Goal: Information Seeking & Learning: Check status

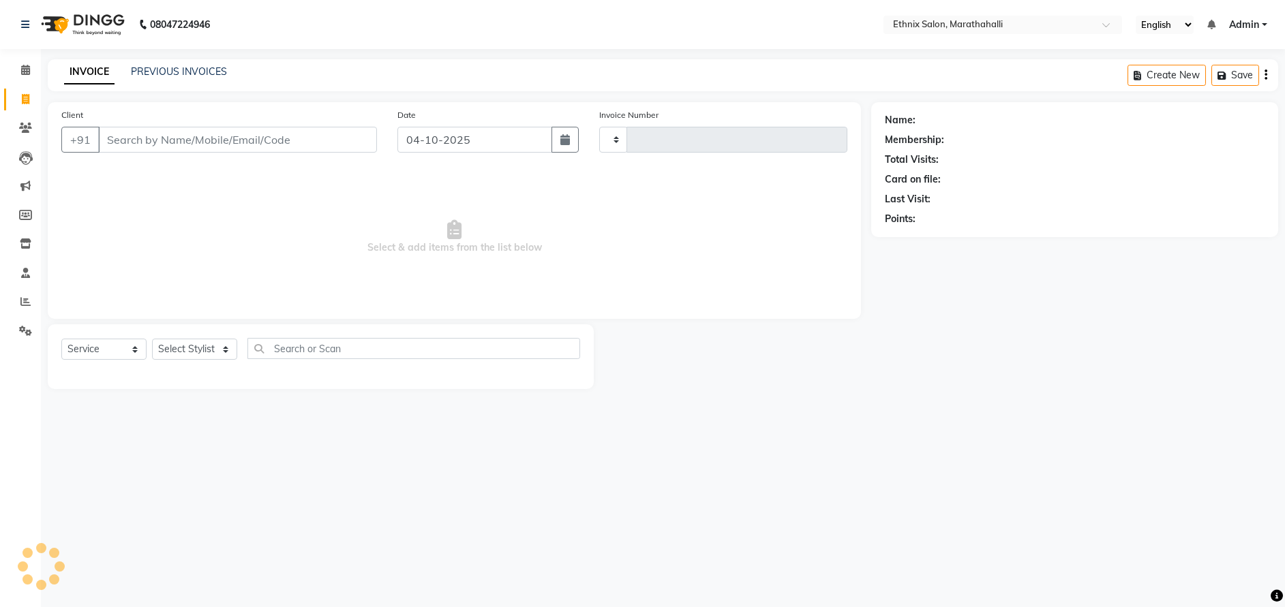
select select "service"
type input "7531"
select select "4783"
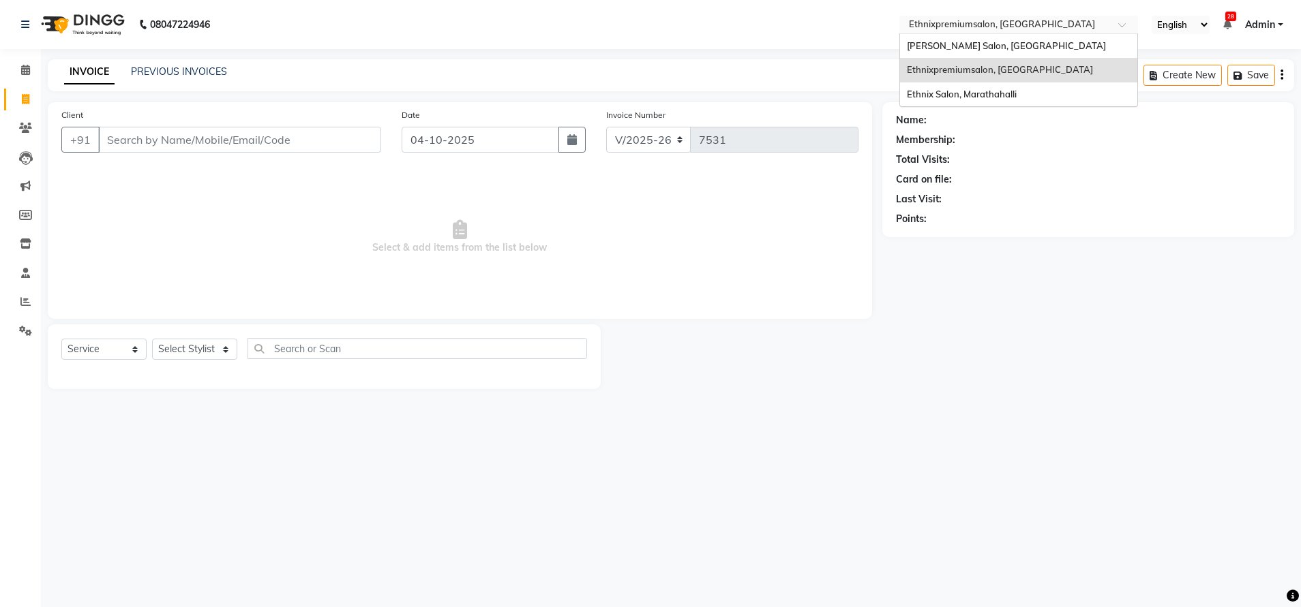
click at [971, 28] on input "text" at bounding box center [1005, 26] width 198 height 14
click at [972, 37] on div "[PERSON_NAME] Salon, [GEOGRAPHIC_DATA]" at bounding box center [1018, 46] width 237 height 25
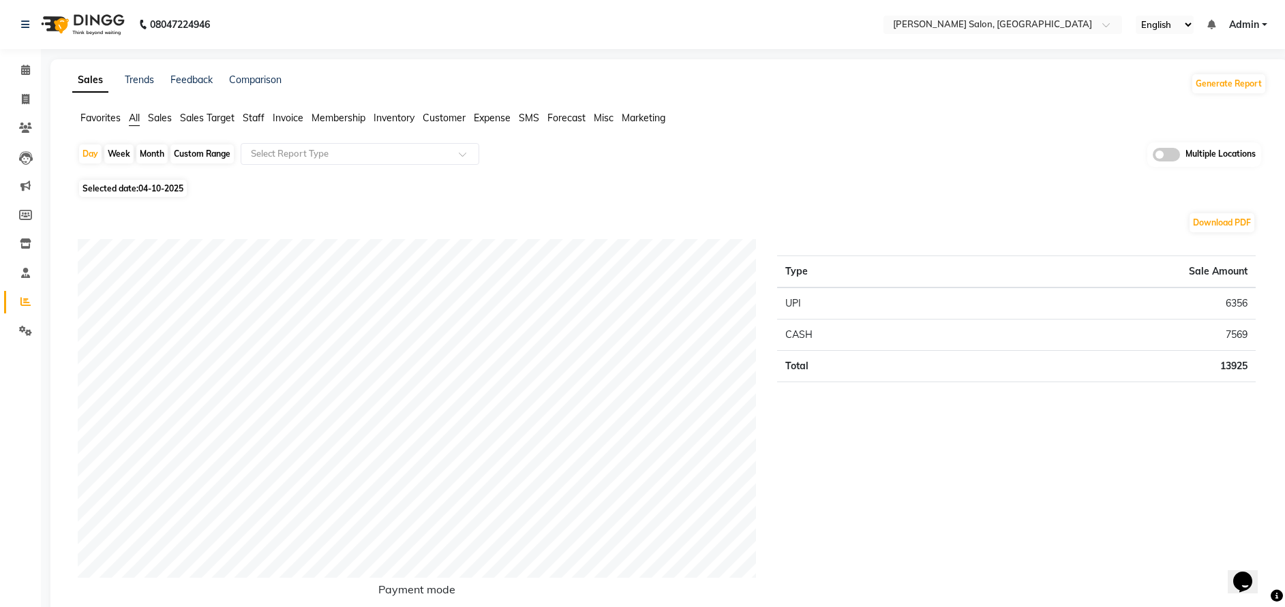
click at [299, 115] on span "Invoice" at bounding box center [288, 118] width 31 height 12
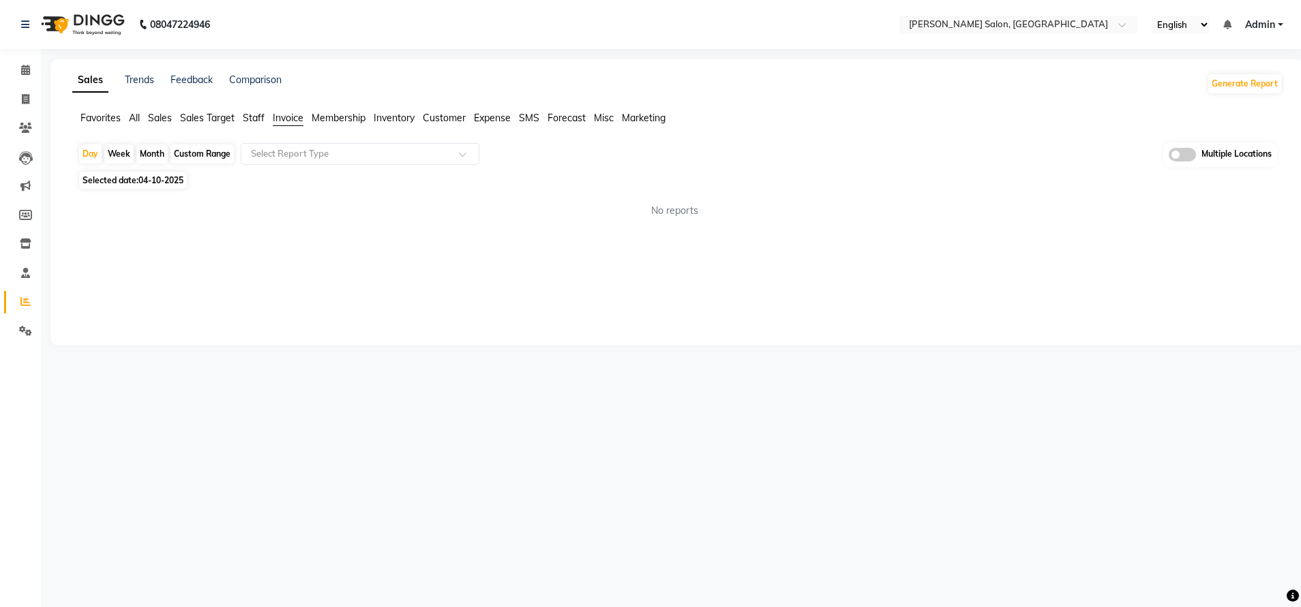
click at [222, 149] on div "Custom Range" at bounding box center [201, 154] width 63 height 19
select select "10"
select select "2025"
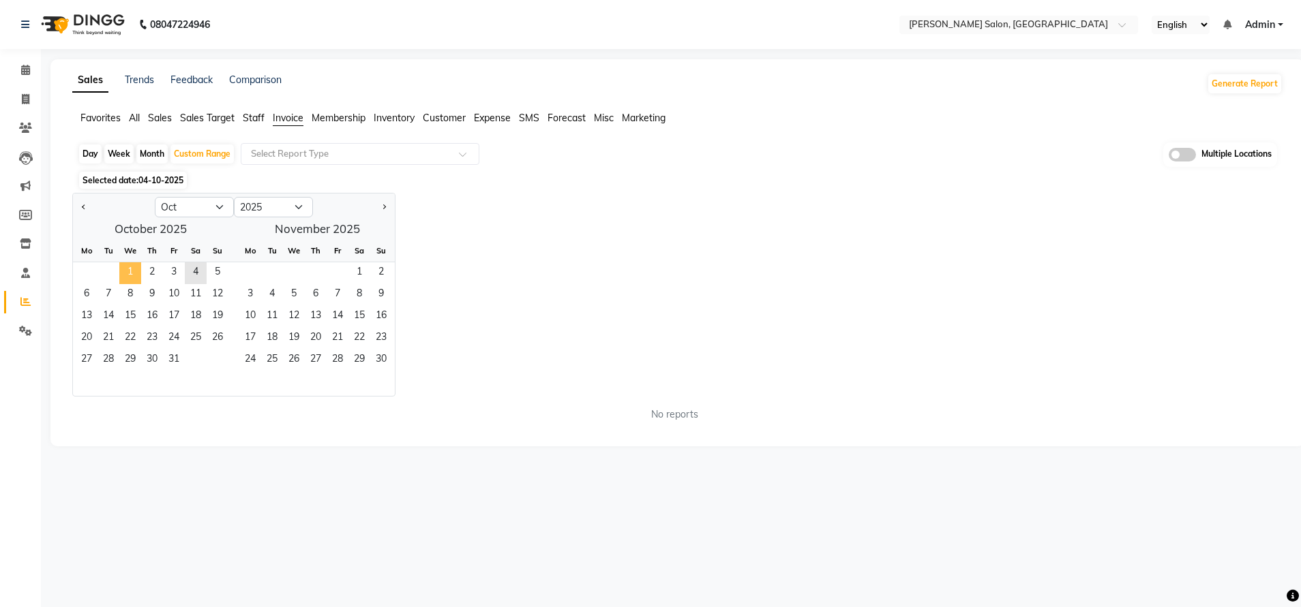
click at [132, 273] on span "1" at bounding box center [130, 273] width 22 height 22
click at [170, 269] on span "3" at bounding box center [174, 273] width 22 height 22
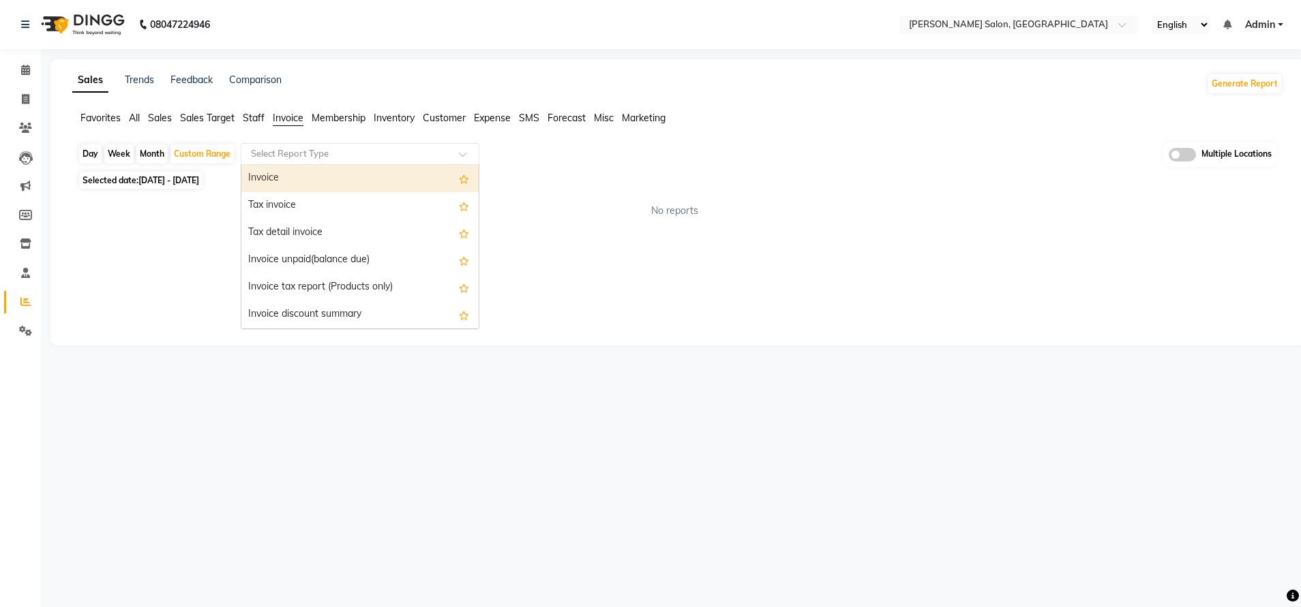
click at [397, 156] on input "text" at bounding box center [346, 154] width 196 height 14
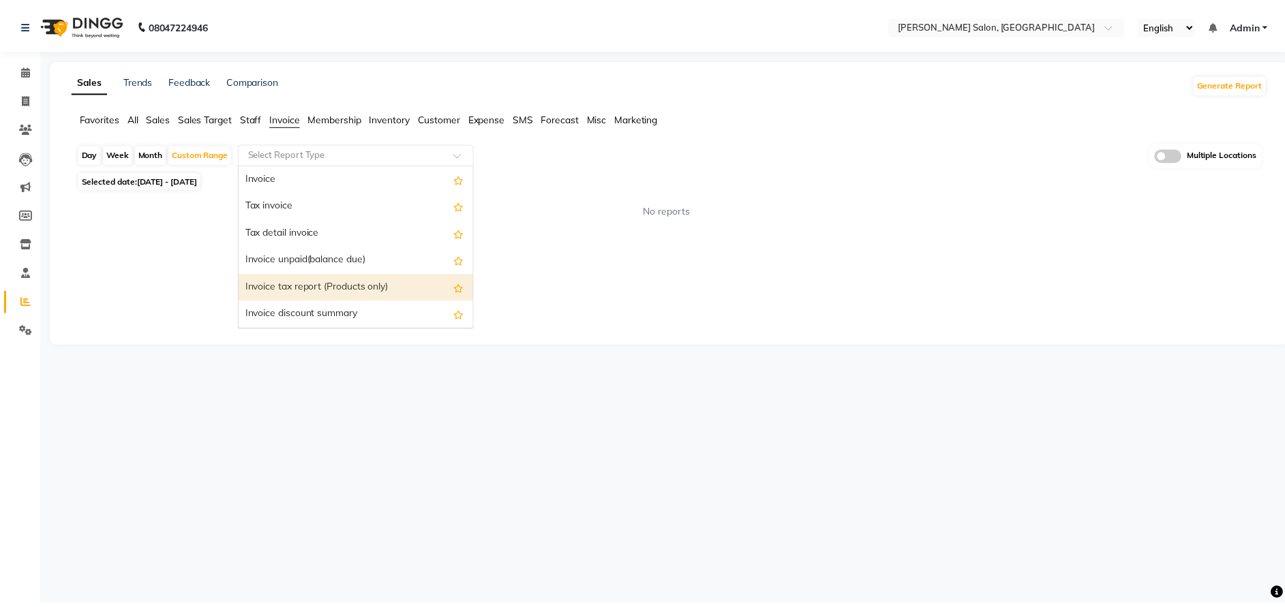
scroll to position [115, 0]
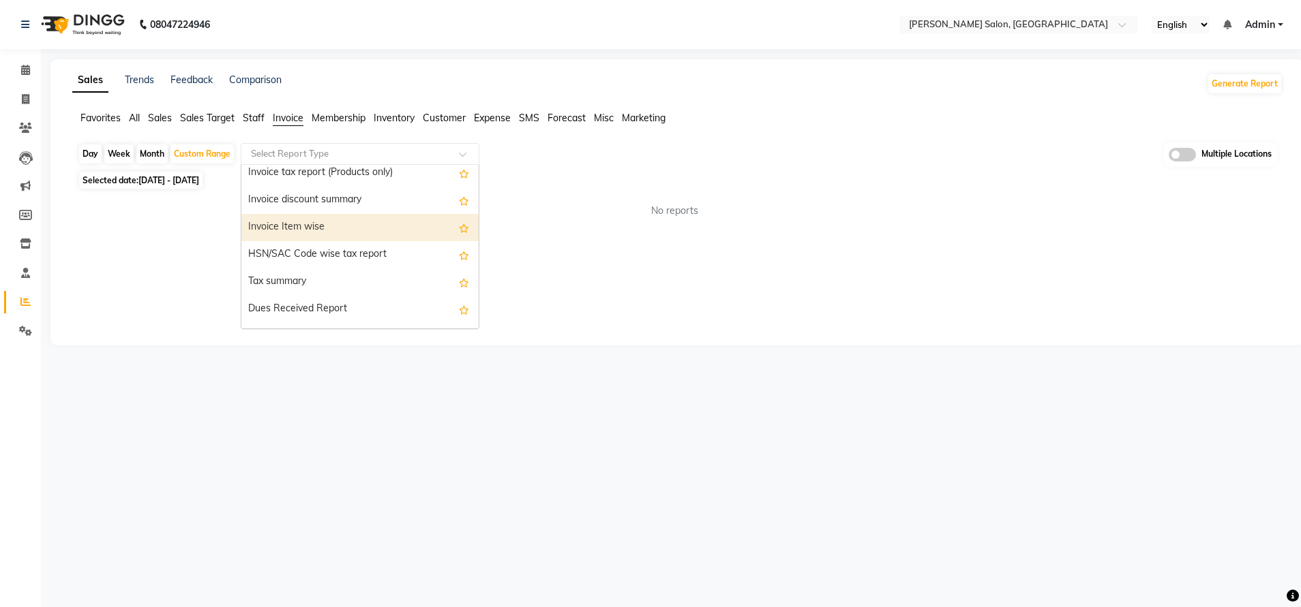
click at [340, 235] on div "Invoice Item wise" at bounding box center [359, 227] width 237 height 27
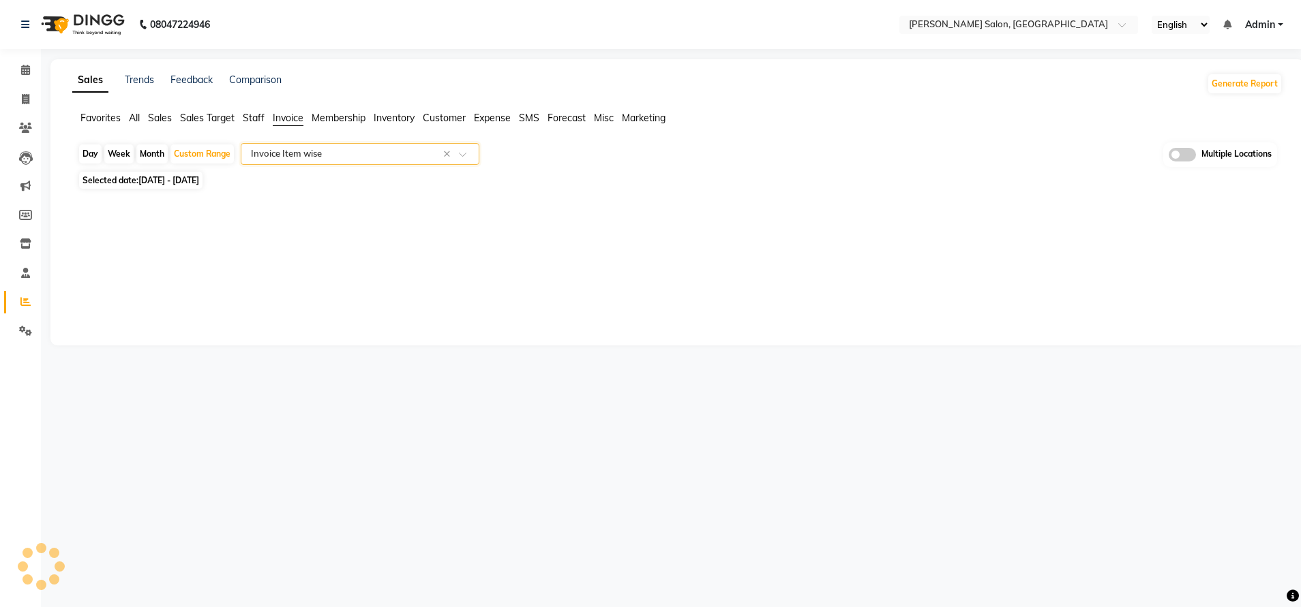
select select "full_report"
select select "csv"
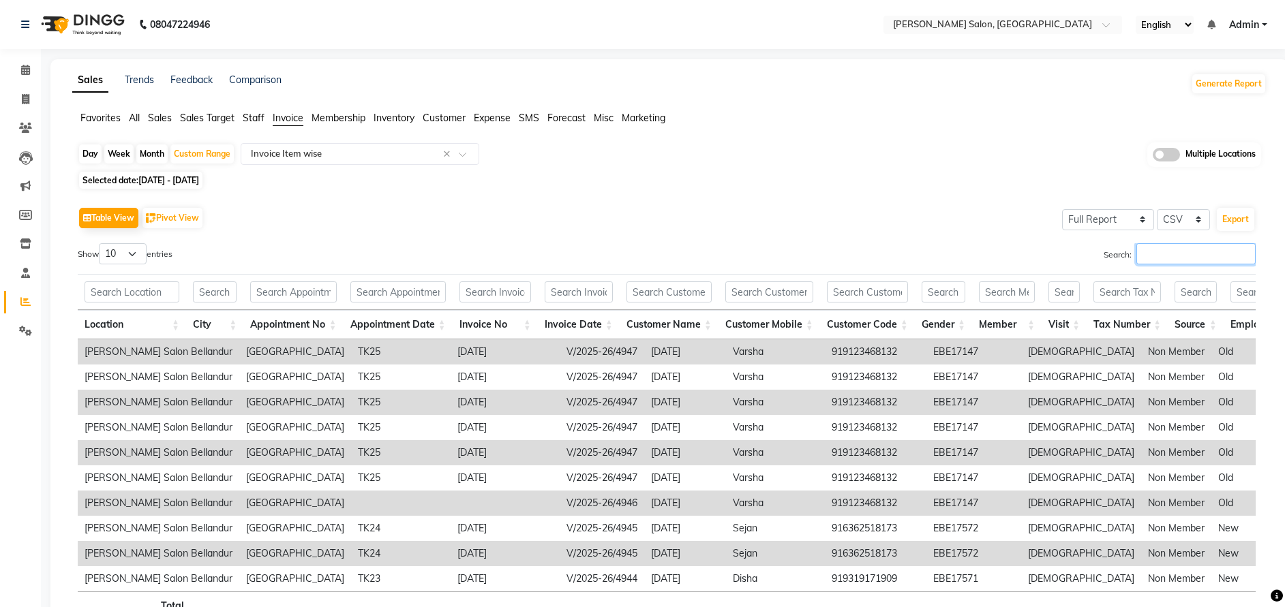
click at [1143, 252] on input "Search:" at bounding box center [1195, 253] width 119 height 21
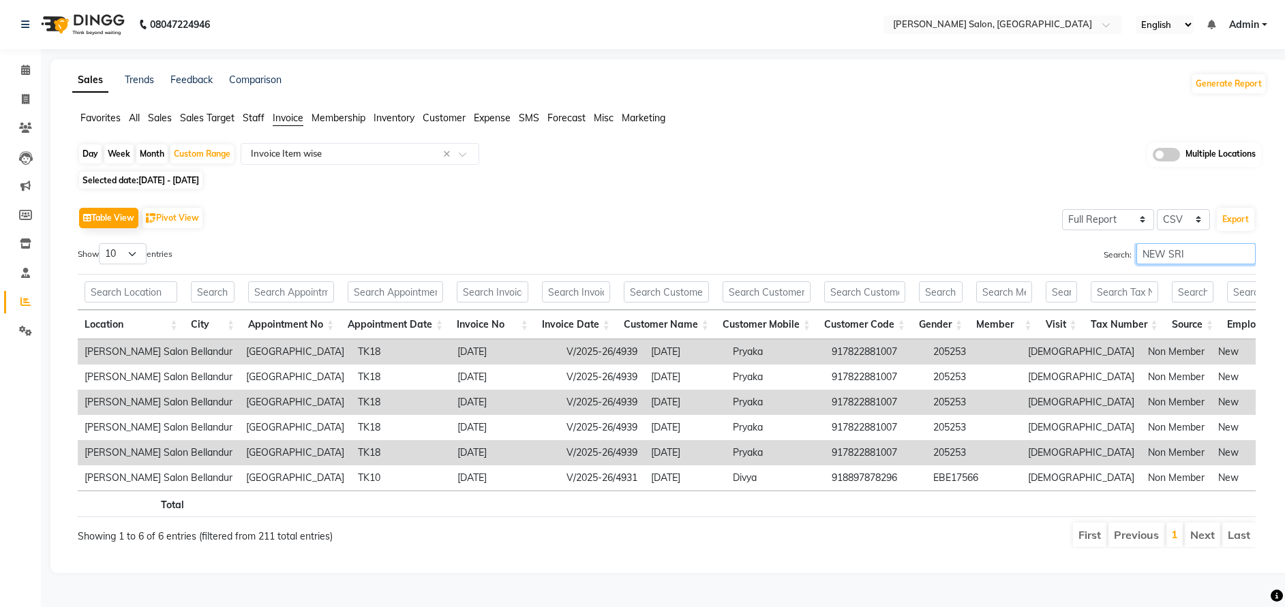
scroll to position [18, 0]
type input "NEW SRI"
click at [145, 243] on select "10 25 50 100" at bounding box center [123, 253] width 48 height 21
select select "25"
click at [101, 243] on select "10 25 50 100" at bounding box center [123, 253] width 48 height 21
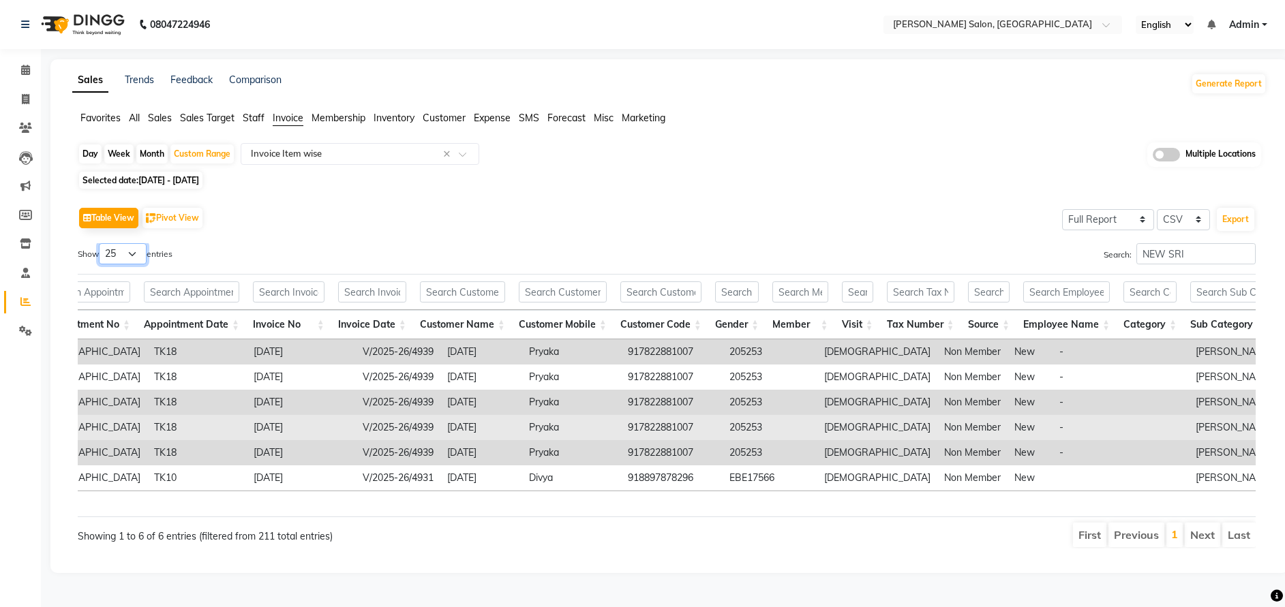
scroll to position [0, 205]
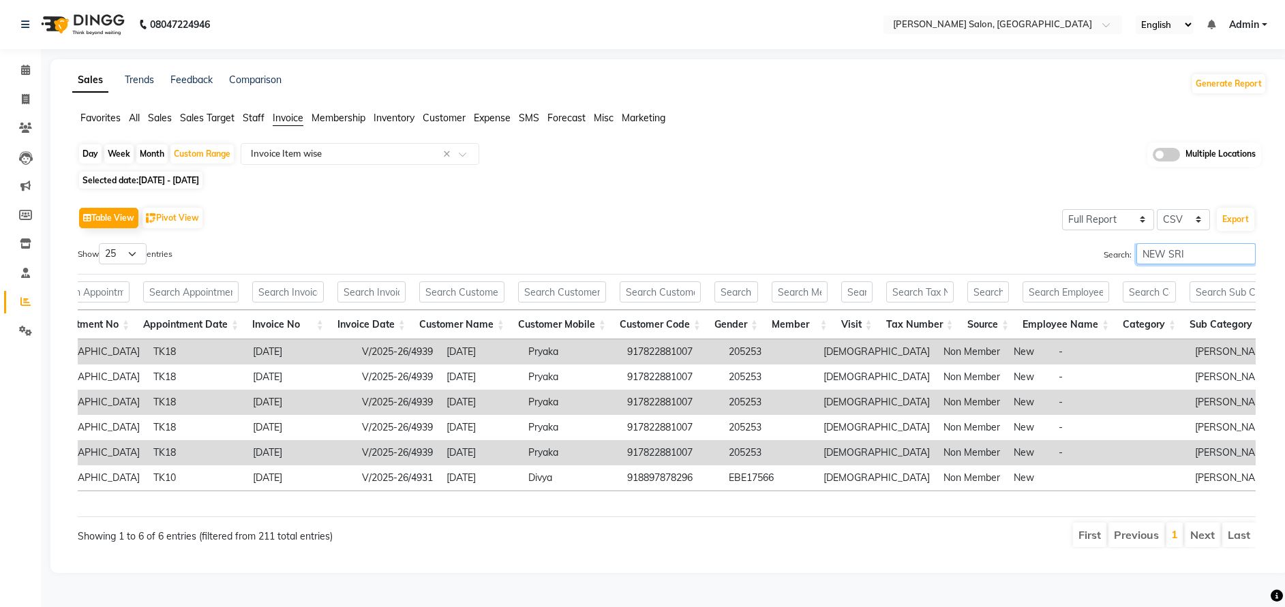
click at [1196, 243] on input "NEW SRI" at bounding box center [1195, 253] width 119 height 21
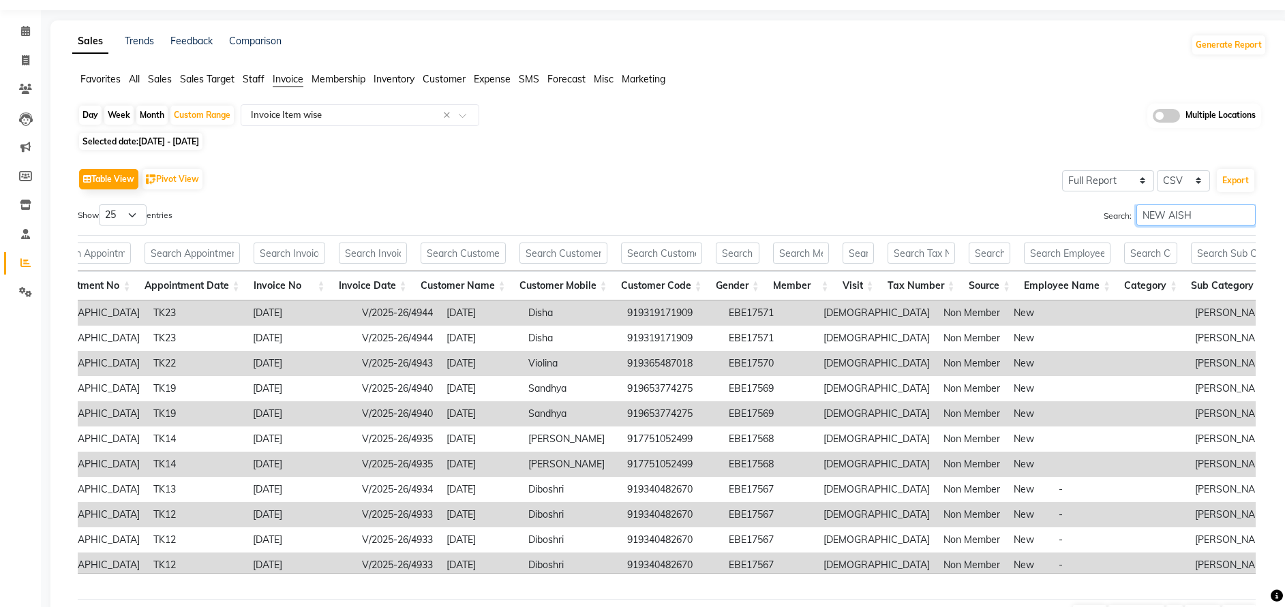
click at [1197, 220] on input "NEW AISH" at bounding box center [1195, 215] width 119 height 21
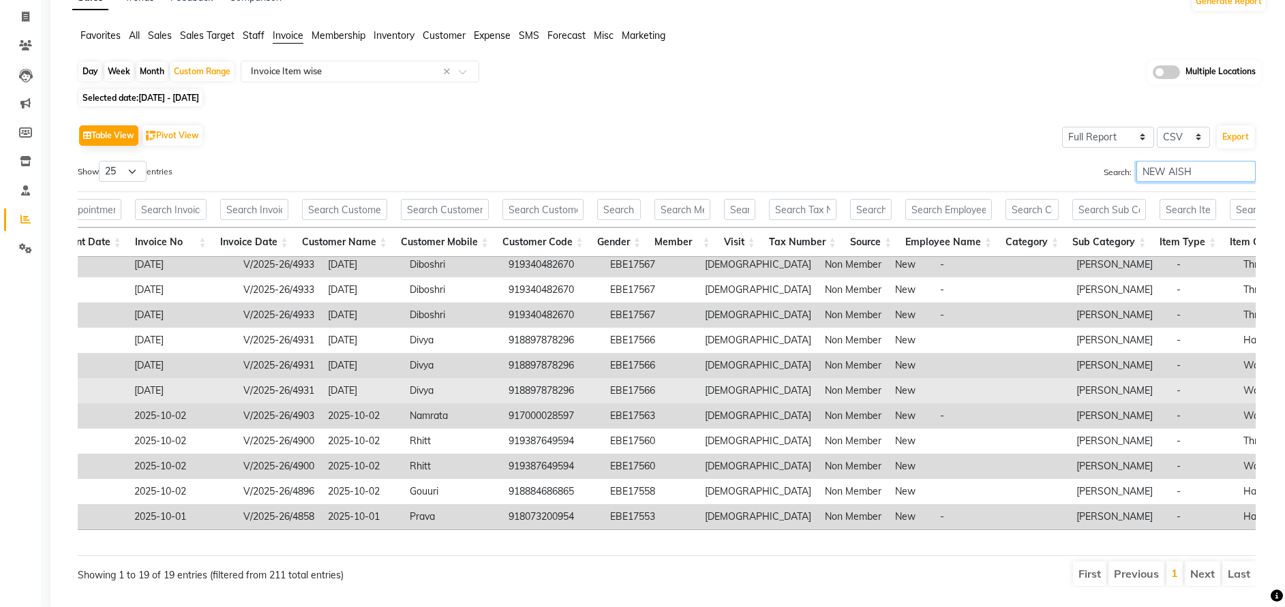
scroll to position [123, 0]
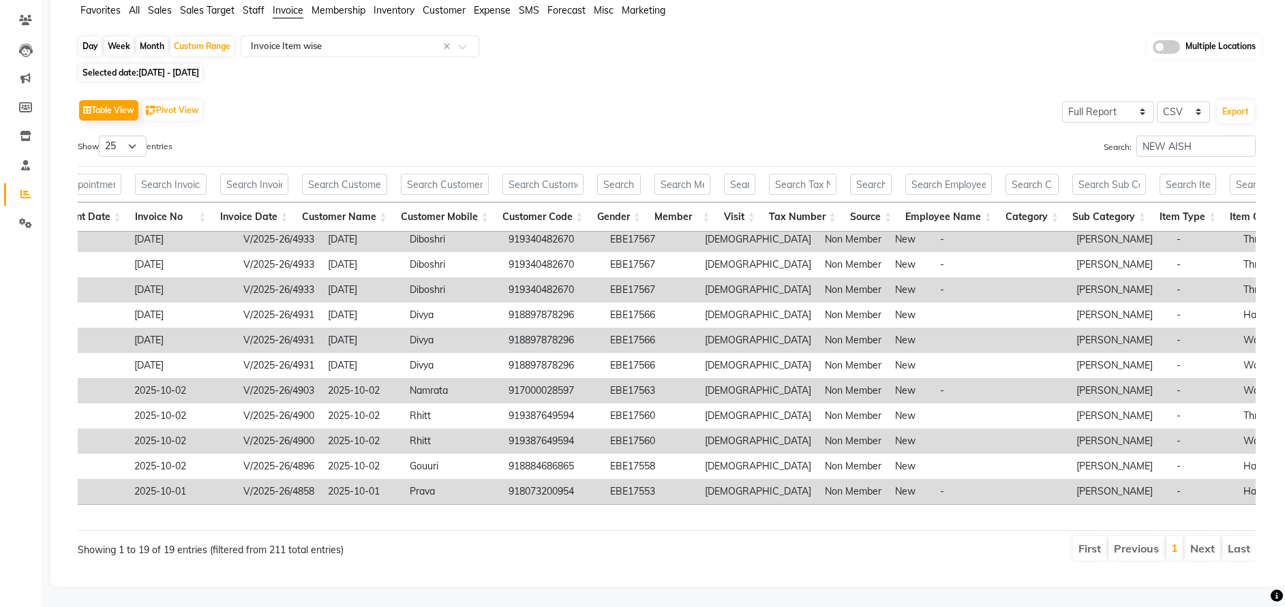
click at [494, 202] on th "Customer Mobile" at bounding box center [445, 216] width 102 height 29
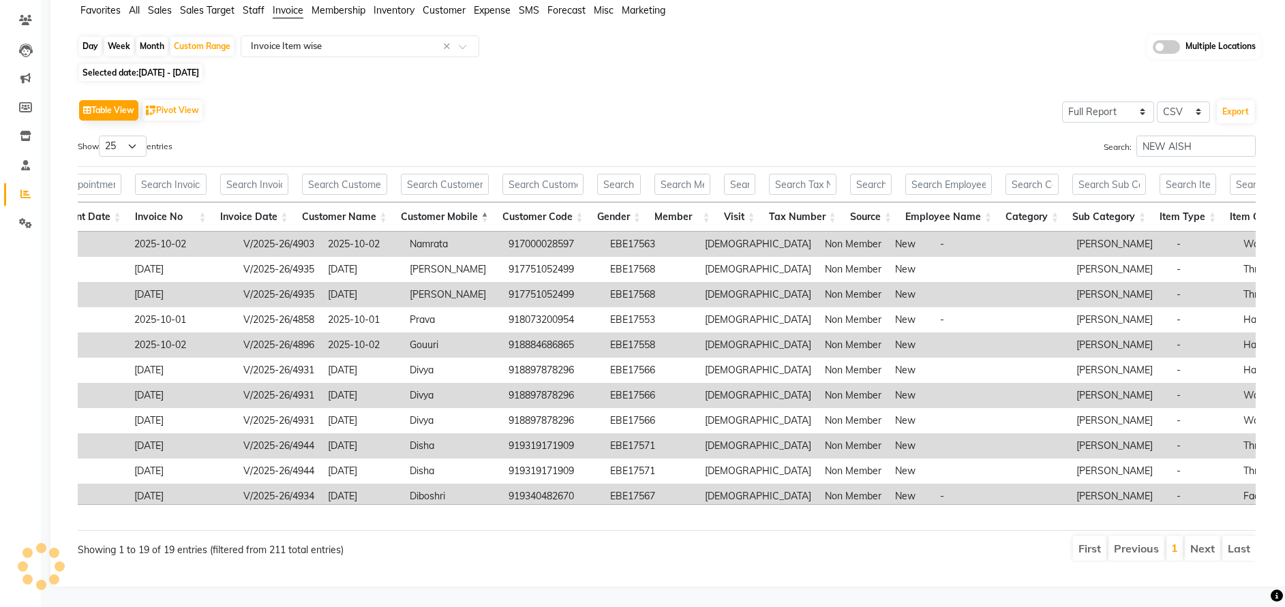
scroll to position [3, 323]
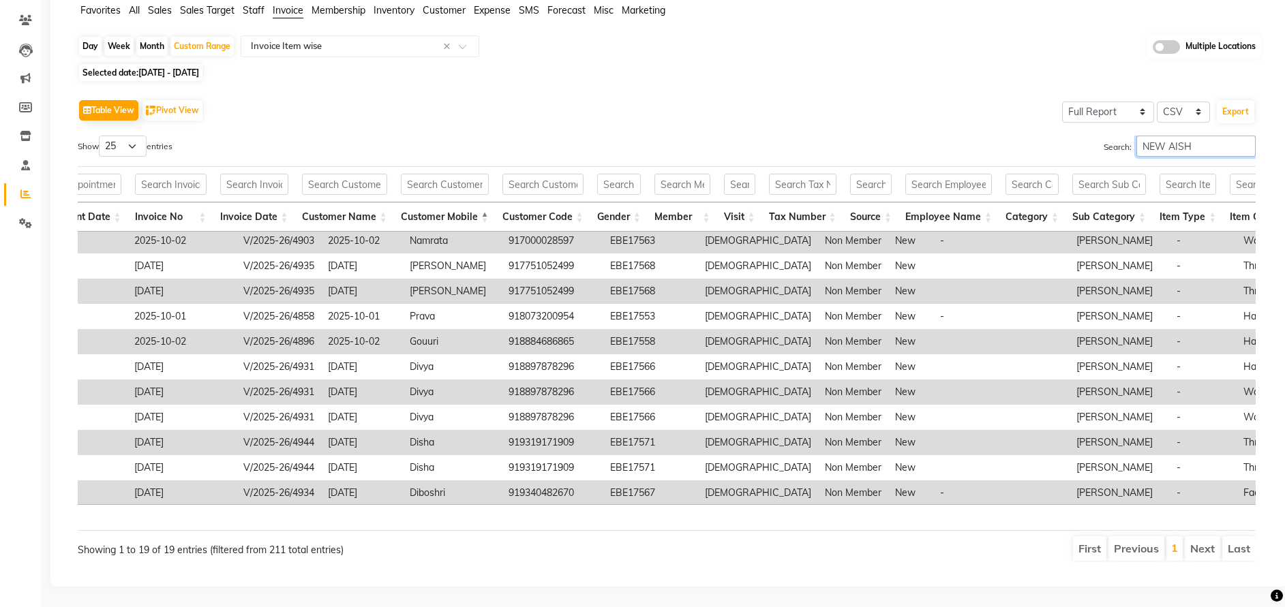
click at [1176, 136] on input "NEW AISH" at bounding box center [1195, 146] width 119 height 21
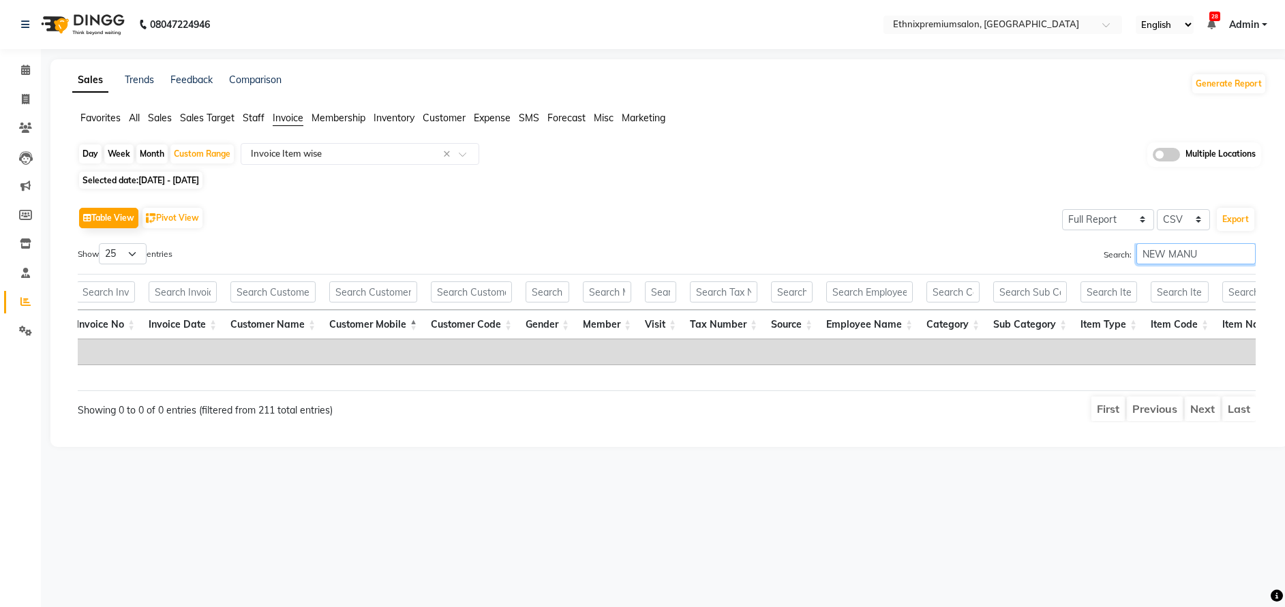
scroll to position [0, 0]
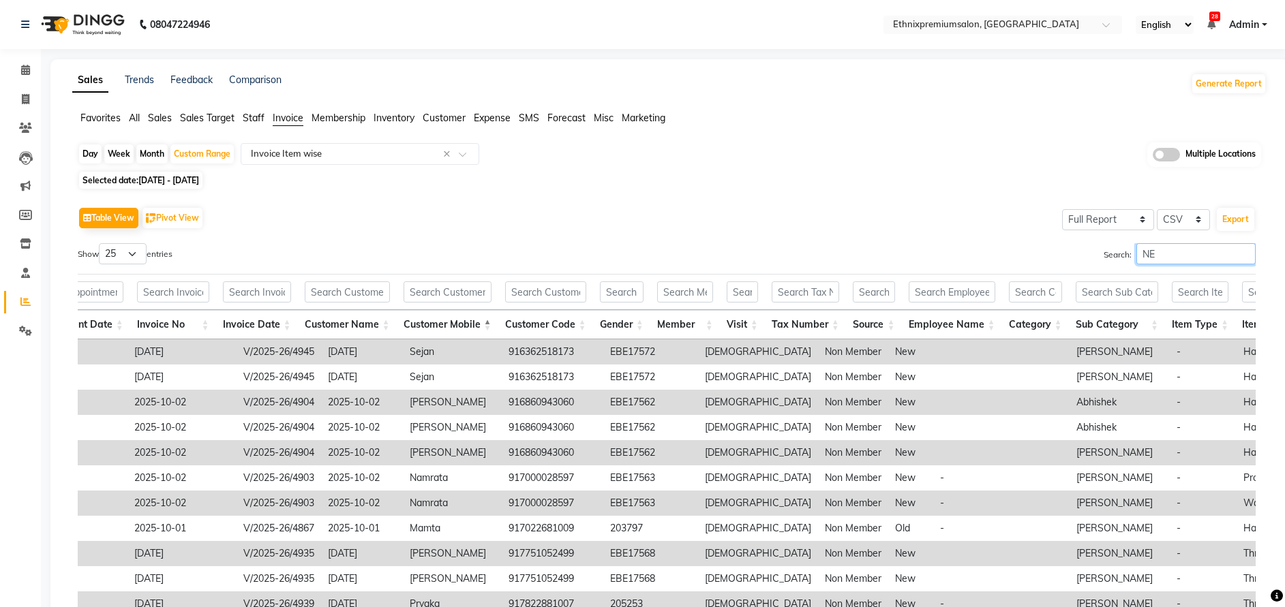
type input "N"
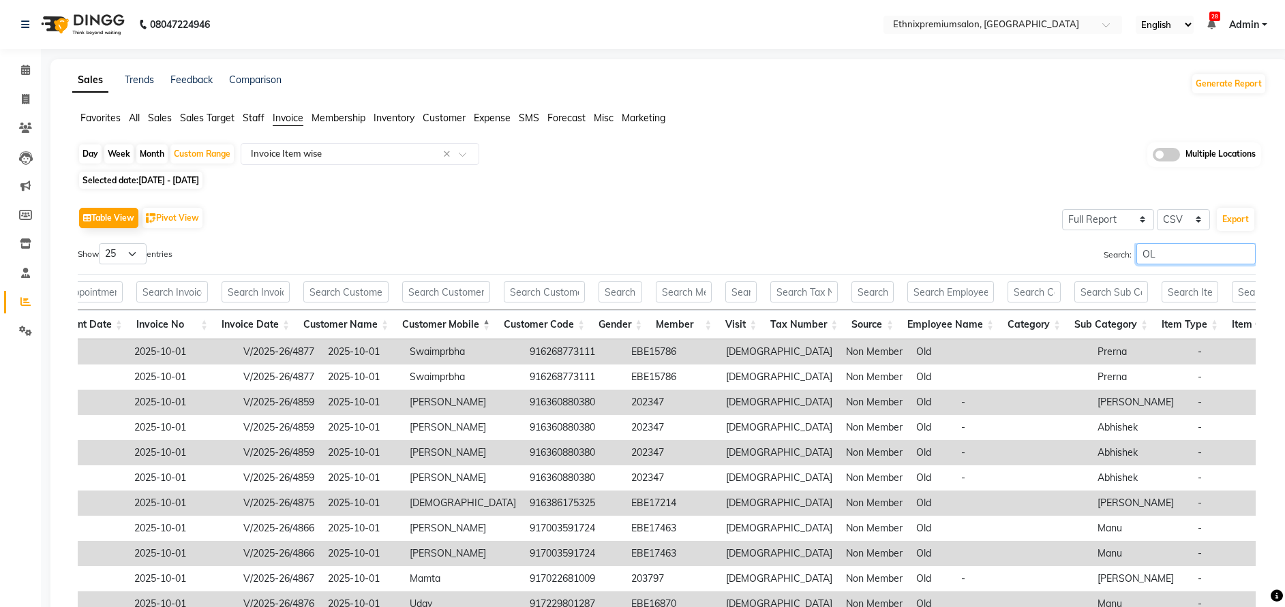
type input "O"
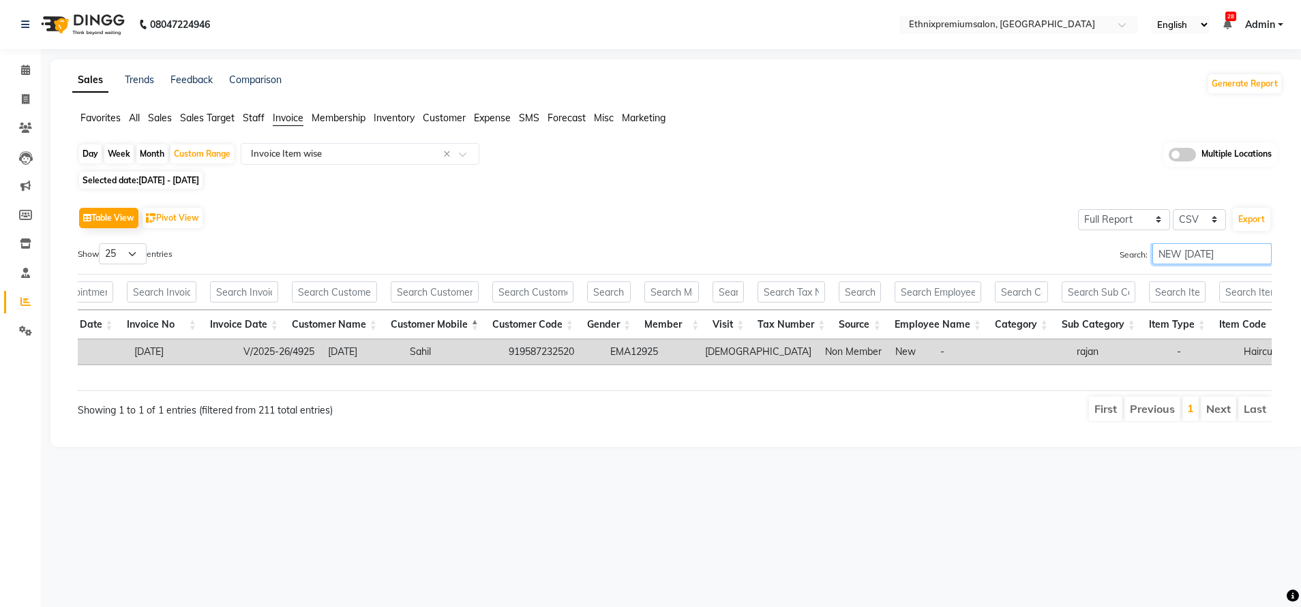
type input "NEW [DATE]"
click at [93, 149] on div "Day" at bounding box center [90, 154] width 22 height 19
select select "10"
select select "2025"
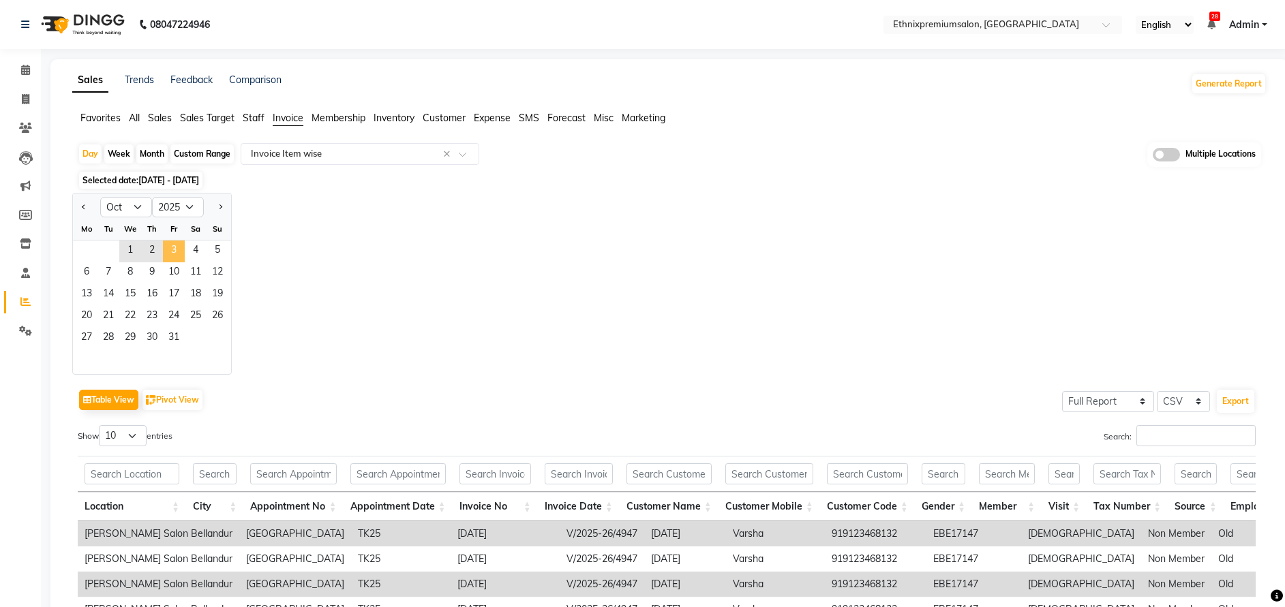
click at [177, 253] on span "3" at bounding box center [174, 252] width 22 height 22
click at [468, 324] on div "Jan Feb Mar Apr May Jun [DATE] Aug Sep Oct Nov [DATE] 2016 2017 2018 2019 2020 …" at bounding box center [669, 284] width 1194 height 182
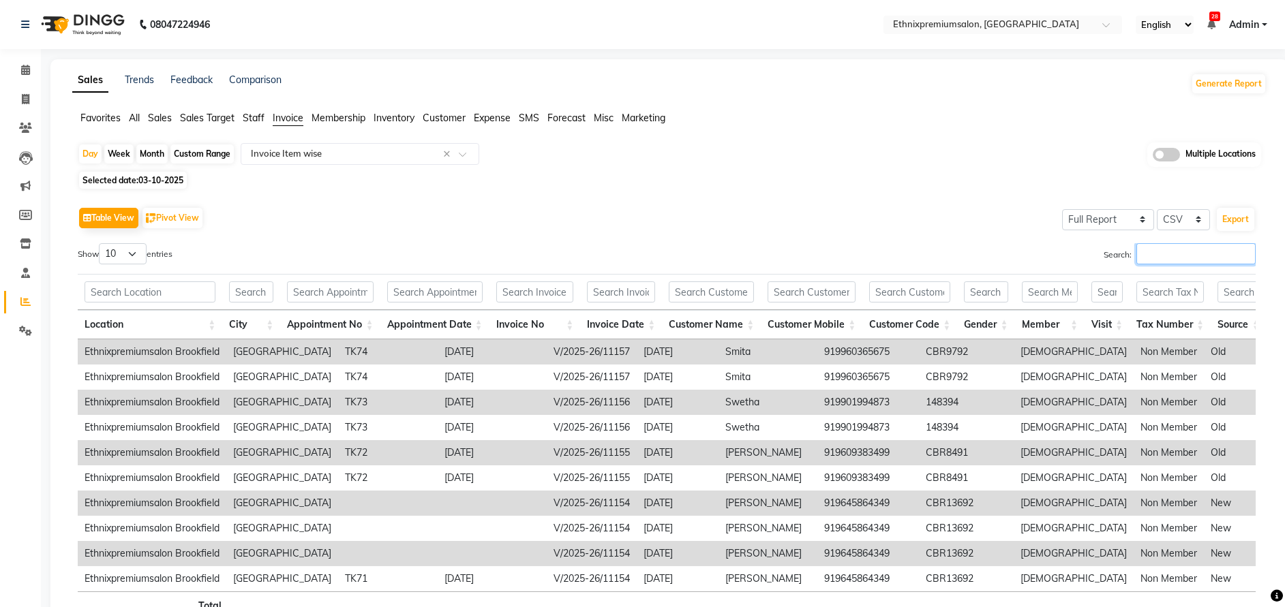
click at [1166, 258] on input "Search:" at bounding box center [1195, 253] width 119 height 21
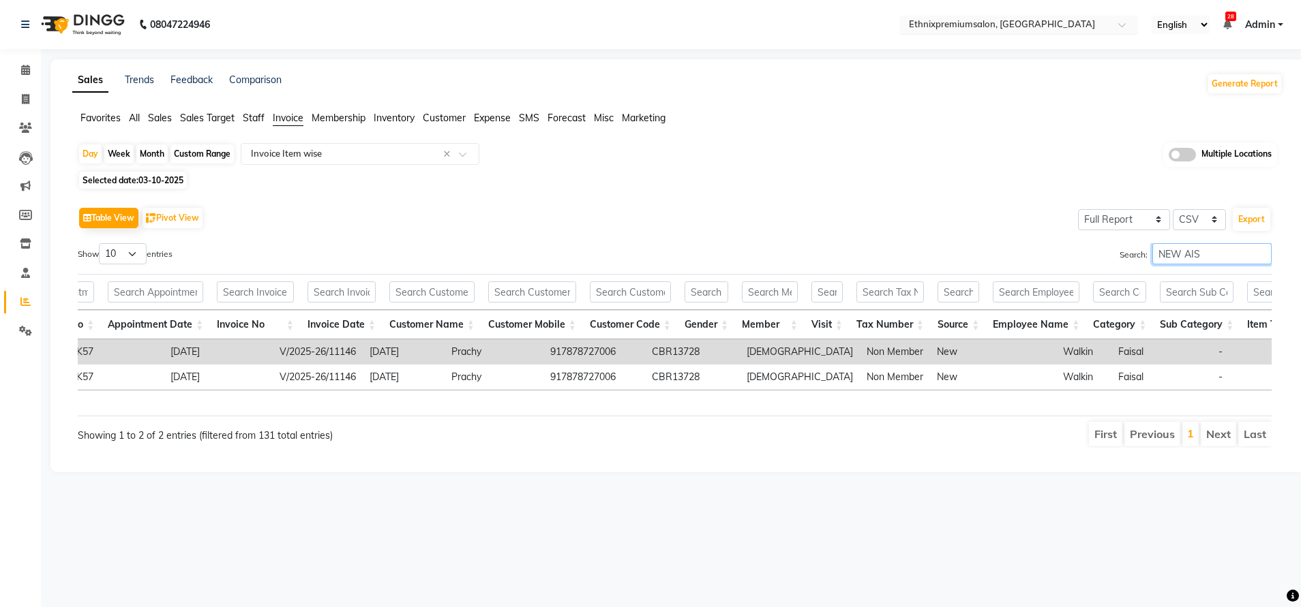
type input "NEW AIS"
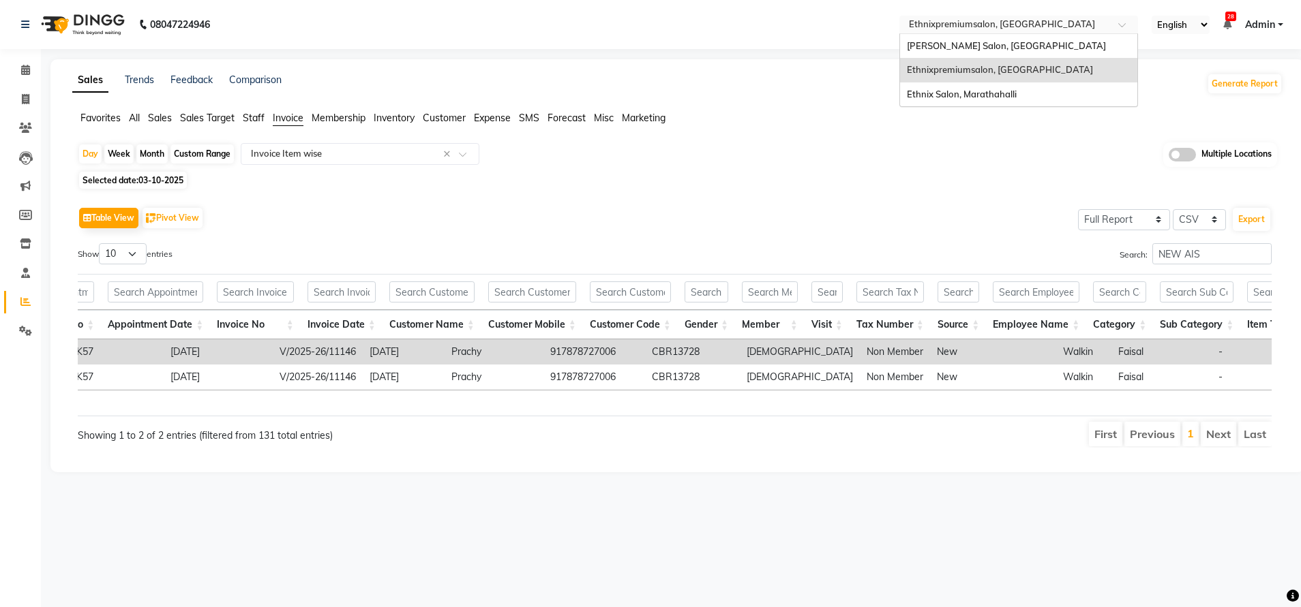
click at [956, 16] on div "Select Location × Ethnixpremiumsalon, [GEOGRAPHIC_DATA]" at bounding box center [1018, 25] width 239 height 18
click at [954, 45] on span "[PERSON_NAME] Salon, [GEOGRAPHIC_DATA]" at bounding box center [1006, 45] width 199 height 11
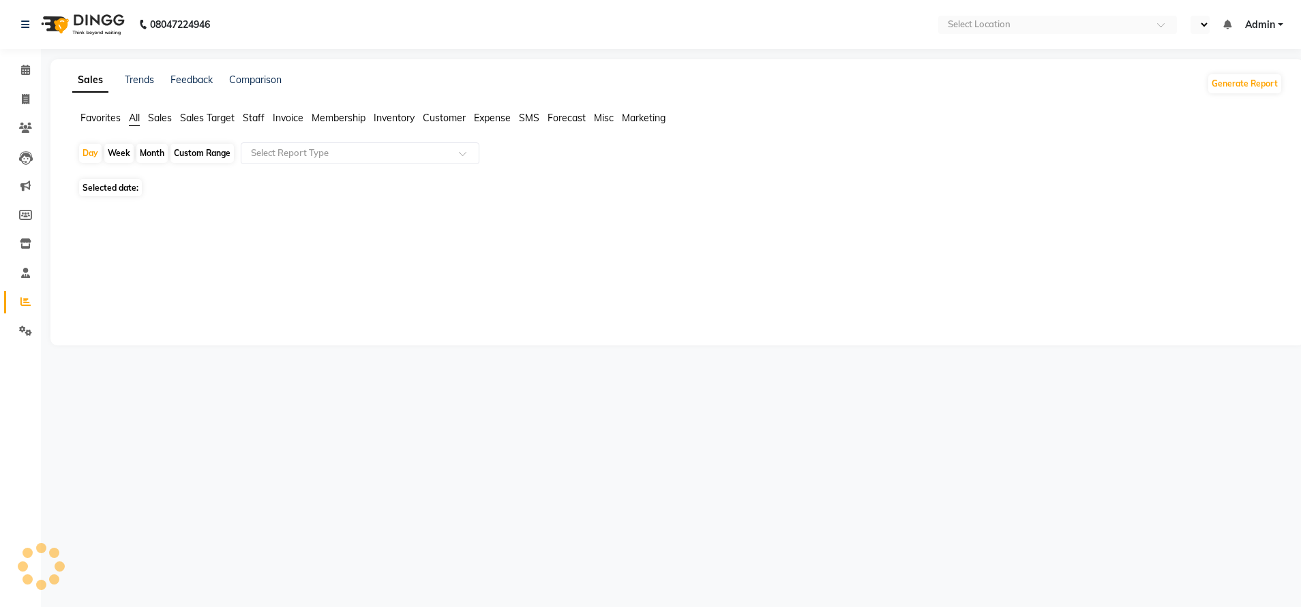
select select "en"
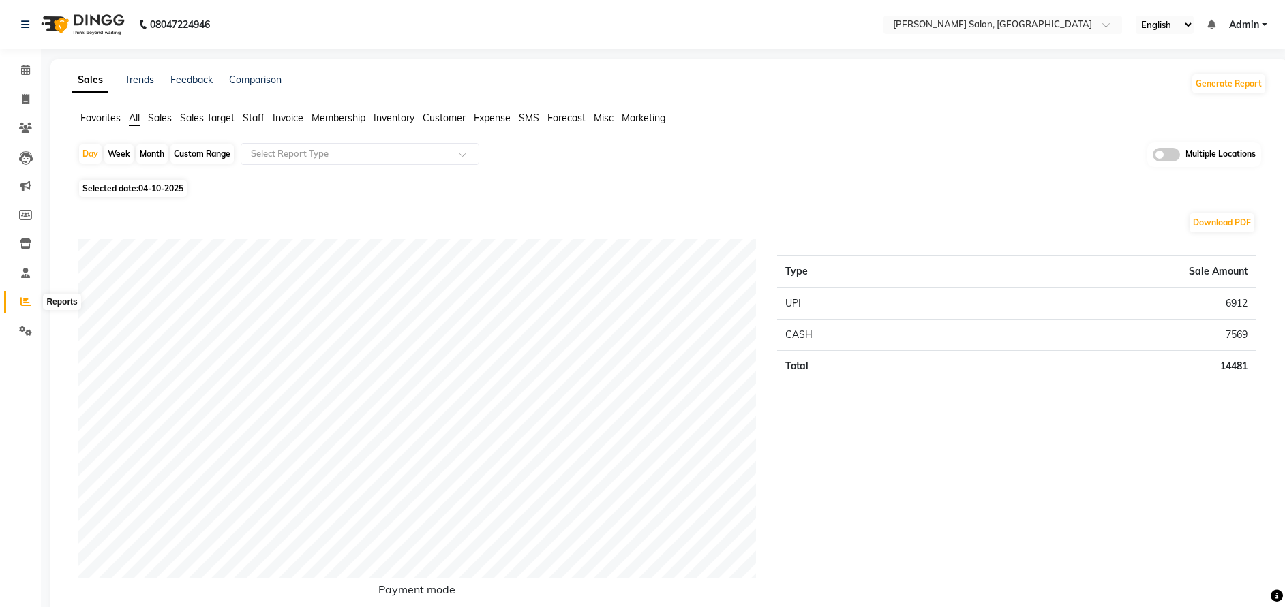
click at [25, 297] on icon at bounding box center [25, 302] width 10 height 10
click at [464, 116] on span "Customer" at bounding box center [444, 118] width 43 height 12
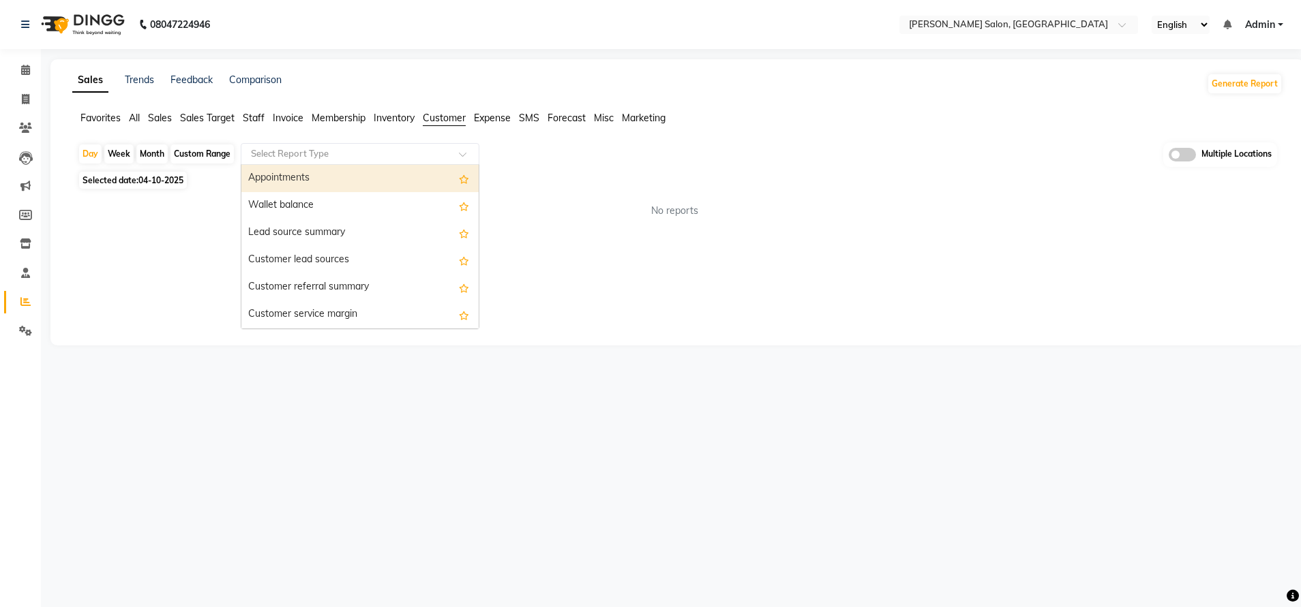
click at [374, 157] on input "text" at bounding box center [346, 154] width 196 height 14
click at [102, 175] on span "Selected date: 04-10-2025" at bounding box center [133, 180] width 108 height 17
select select "10"
select select "2025"
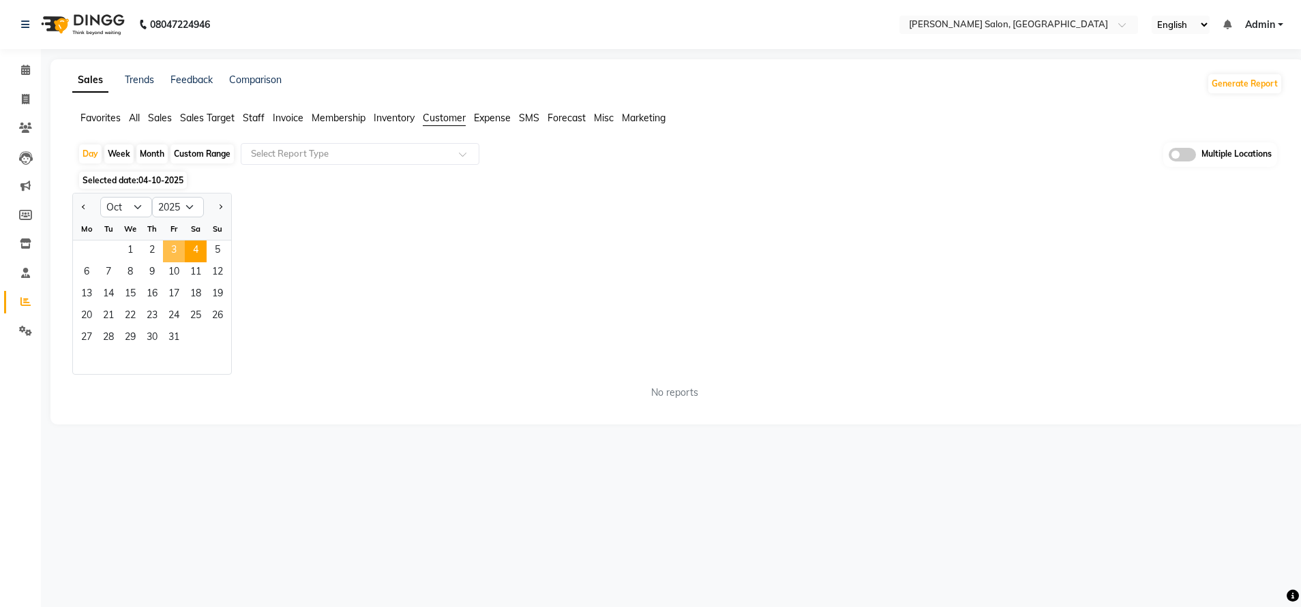
click at [167, 249] on span "3" at bounding box center [174, 252] width 22 height 22
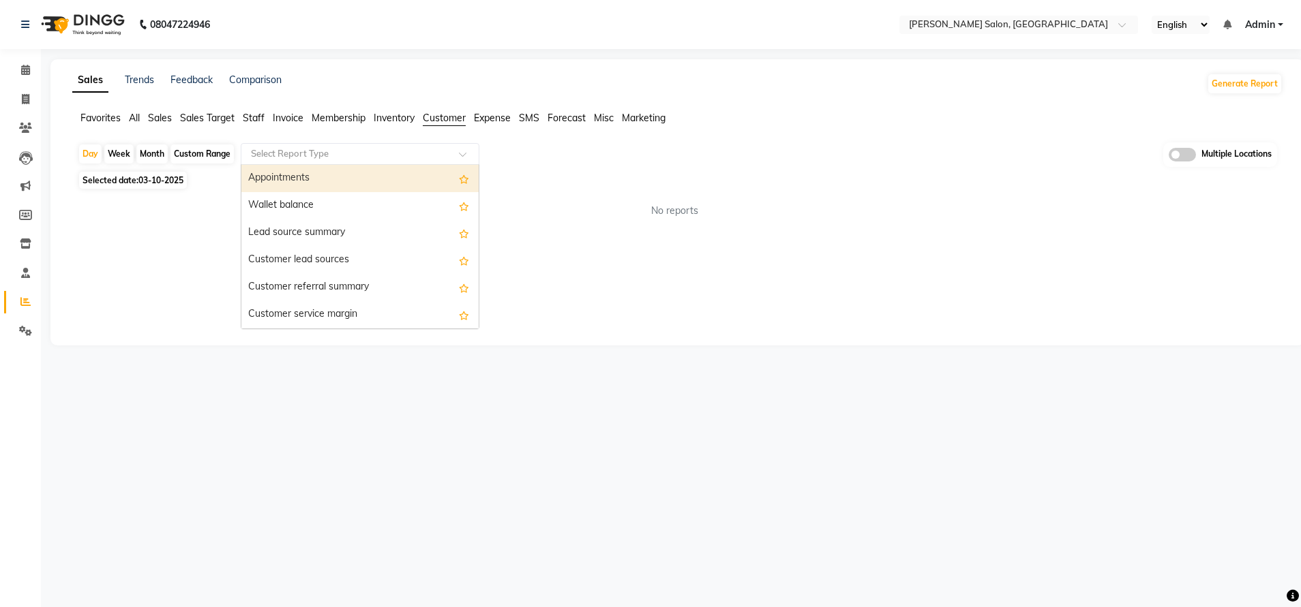
click at [301, 163] on div "Select Report Type" at bounding box center [360, 154] width 239 height 22
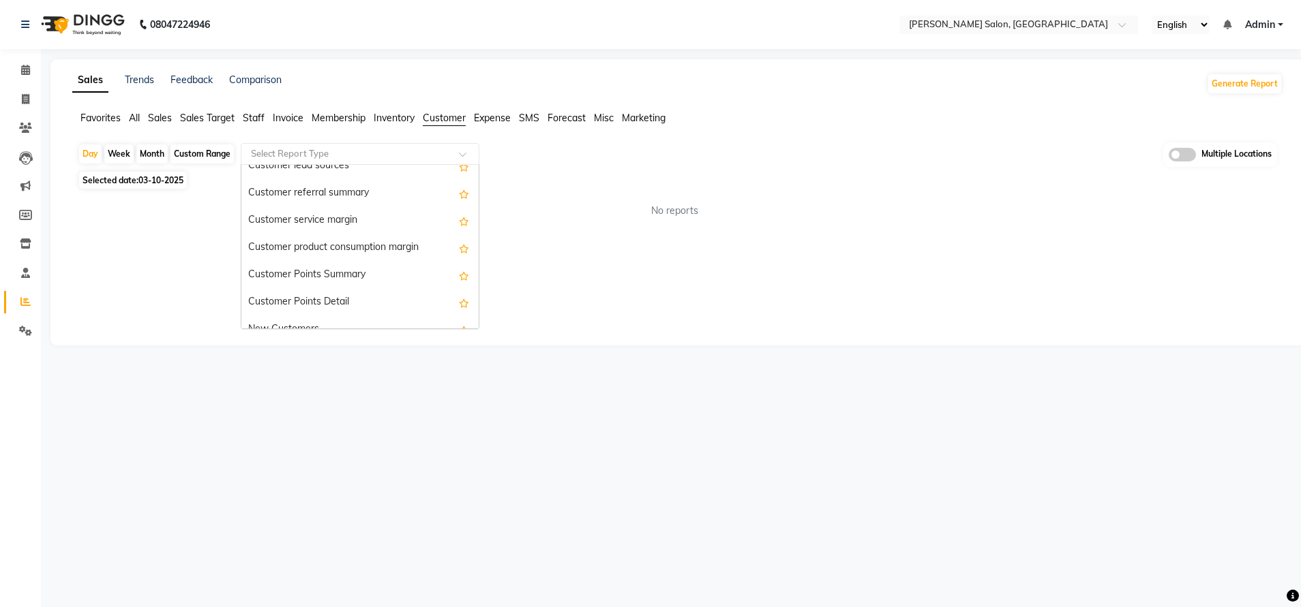
scroll to position [95, 0]
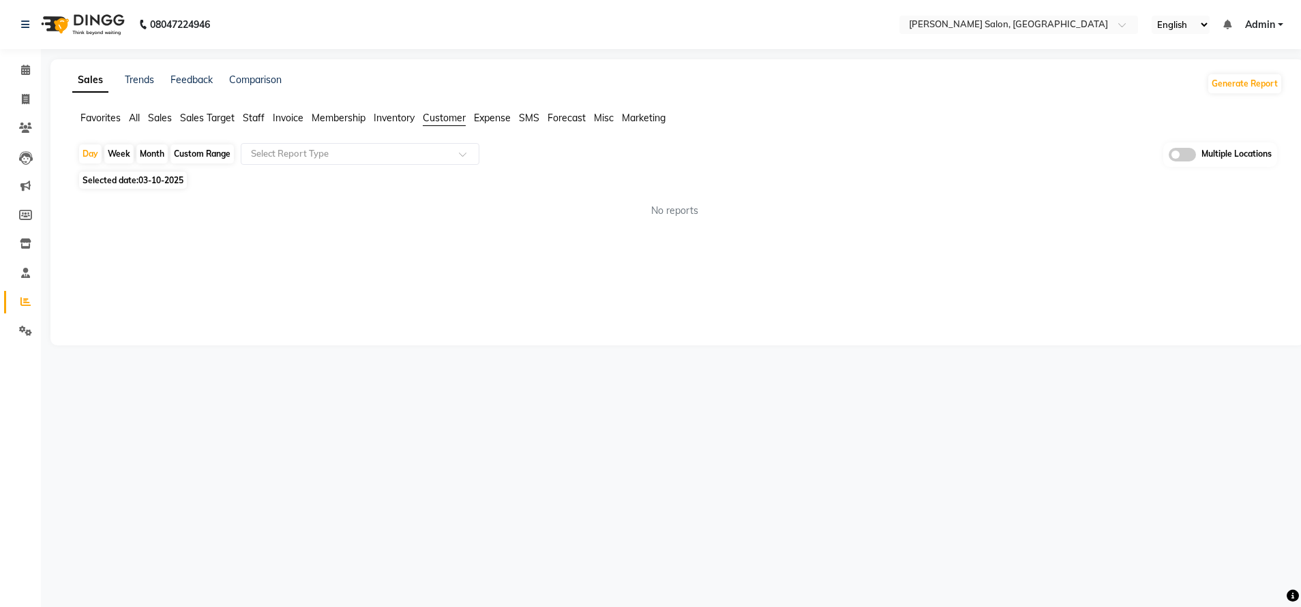
click at [287, 115] on span "Invoice" at bounding box center [288, 118] width 31 height 12
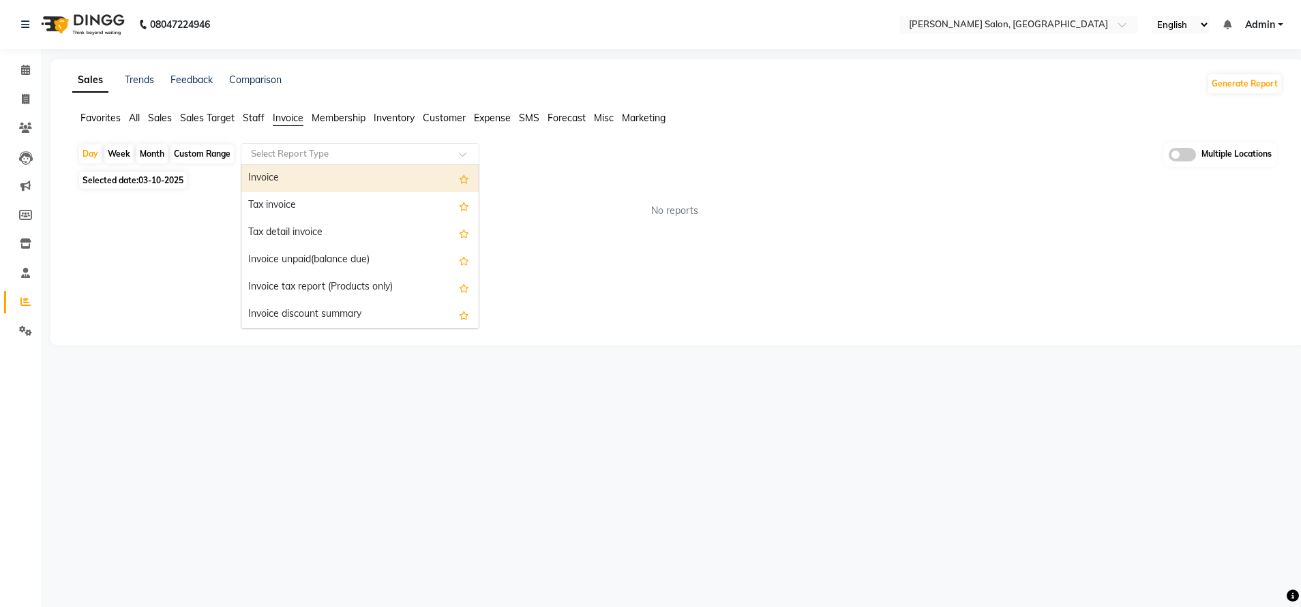
click at [295, 147] on input "text" at bounding box center [346, 154] width 196 height 14
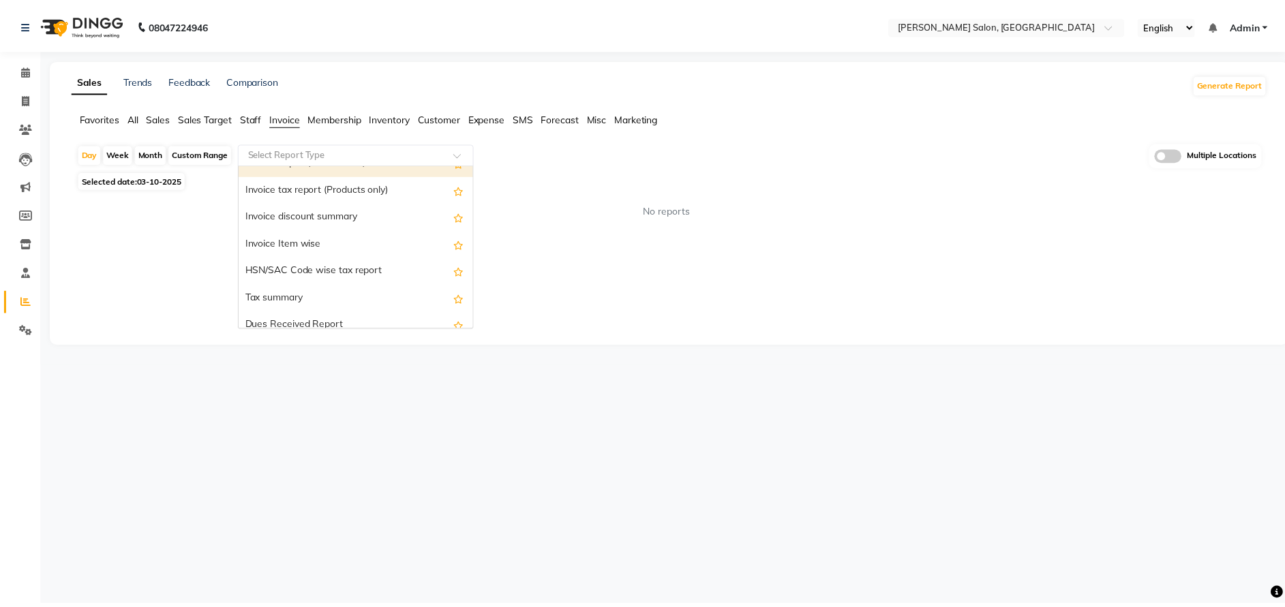
scroll to position [102, 0]
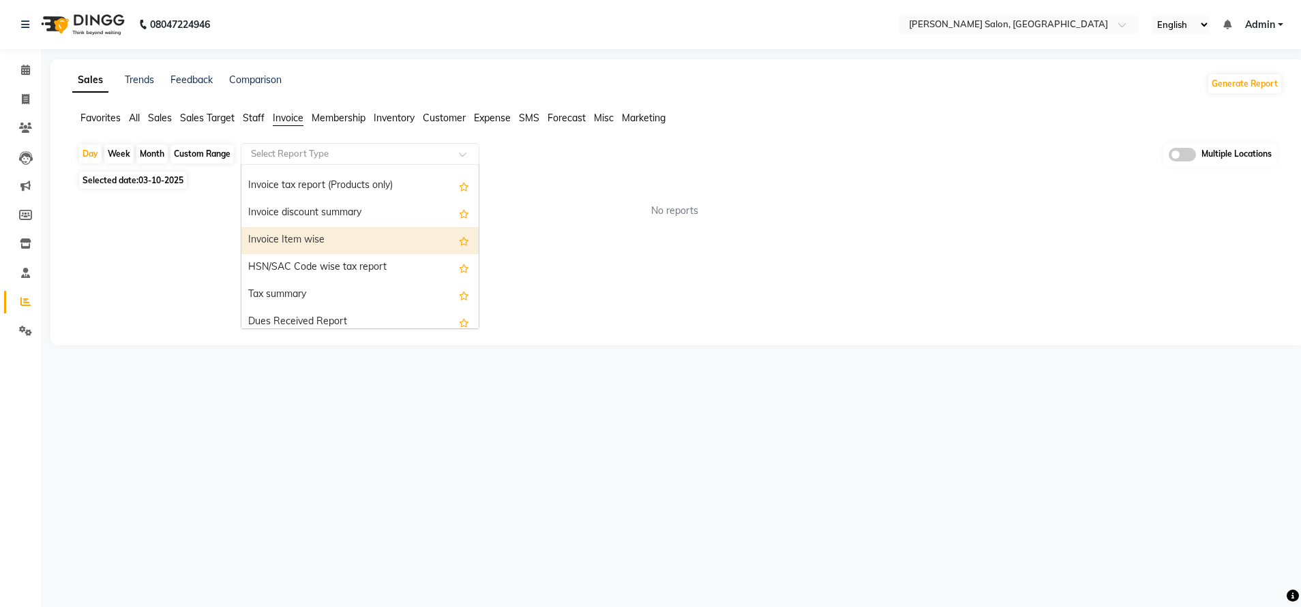
click at [314, 240] on div "Invoice Item wise" at bounding box center [359, 240] width 237 height 27
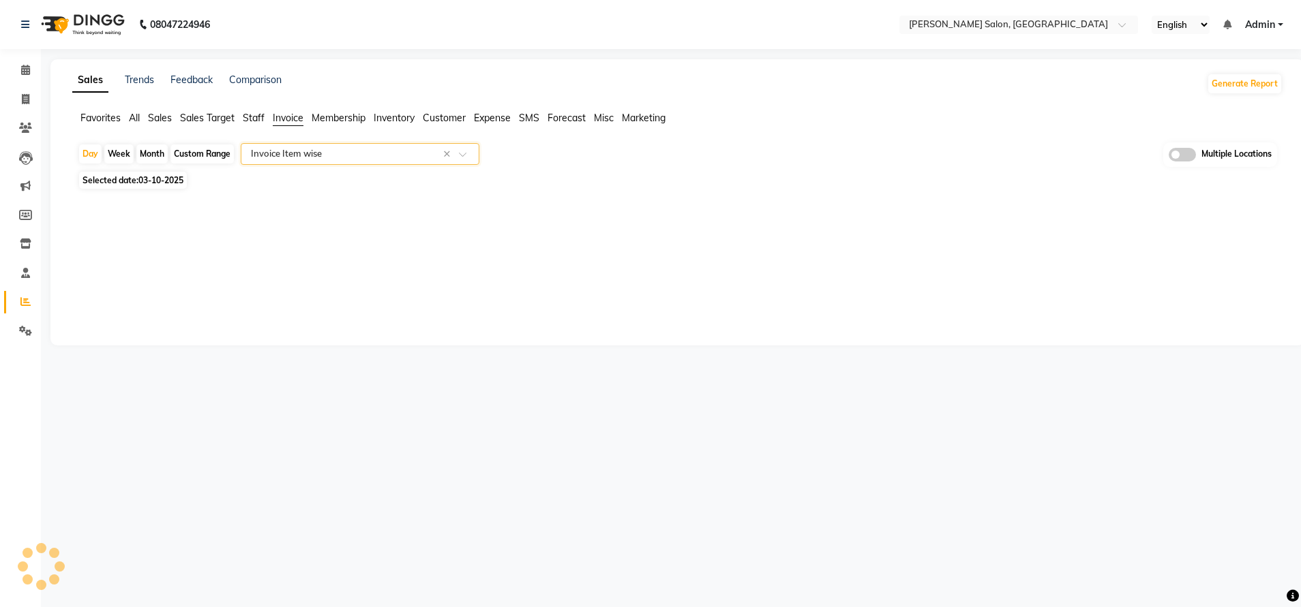
select select "full_report"
select select "csv"
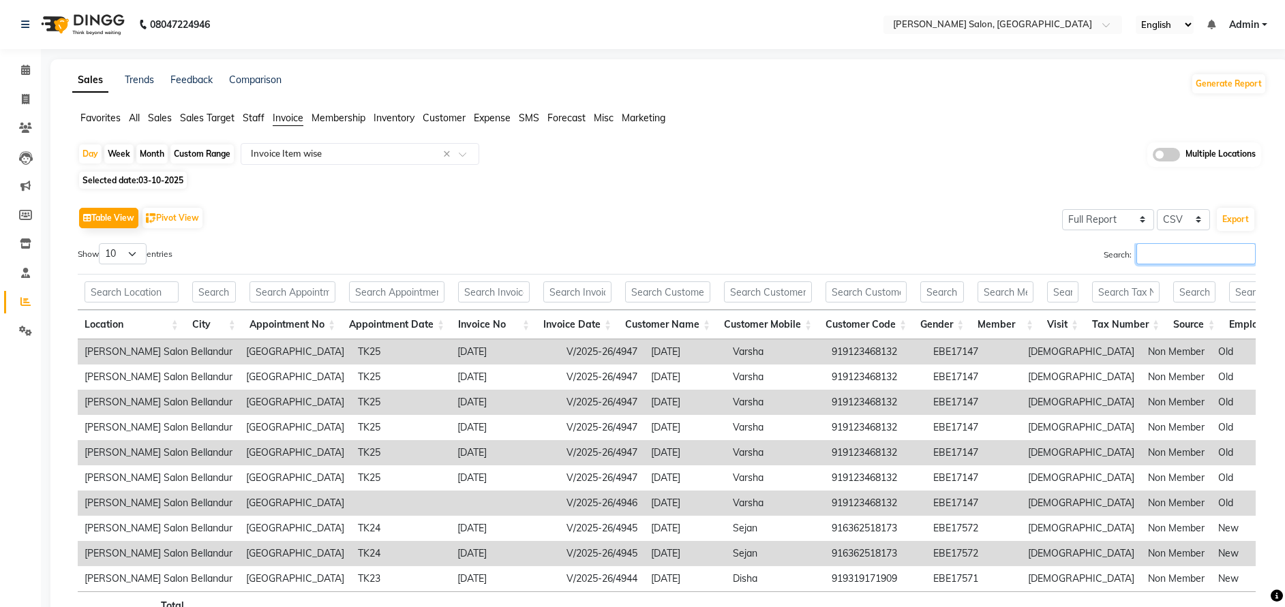
click at [1160, 254] on input "Search:" at bounding box center [1195, 253] width 119 height 21
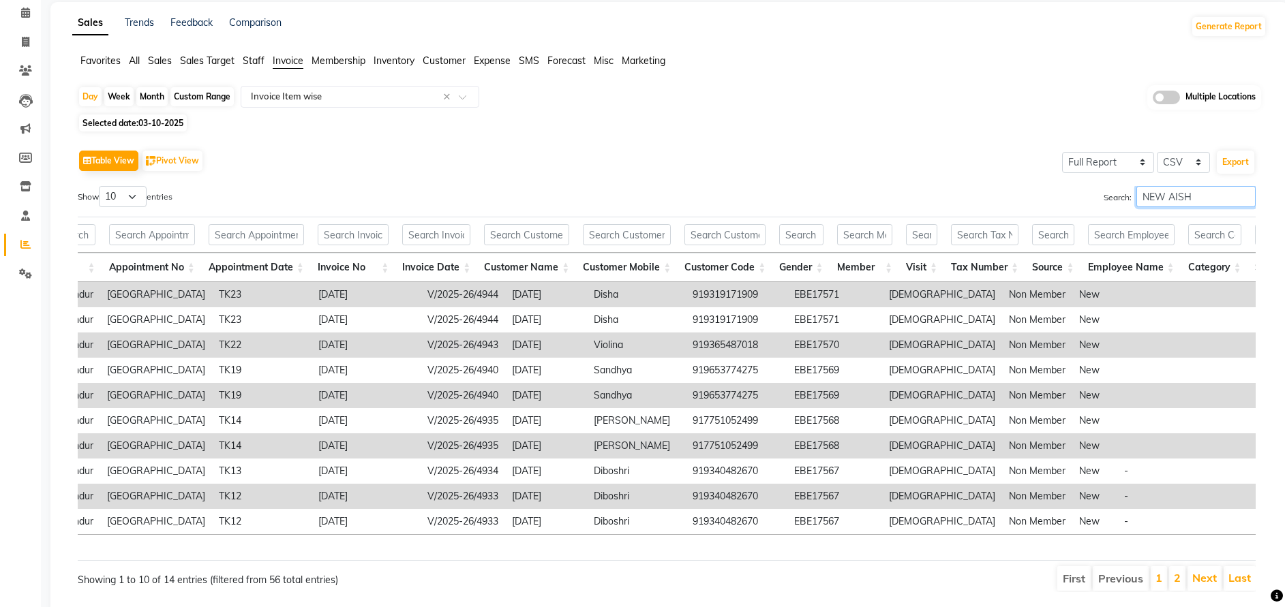
scroll to position [119, 0]
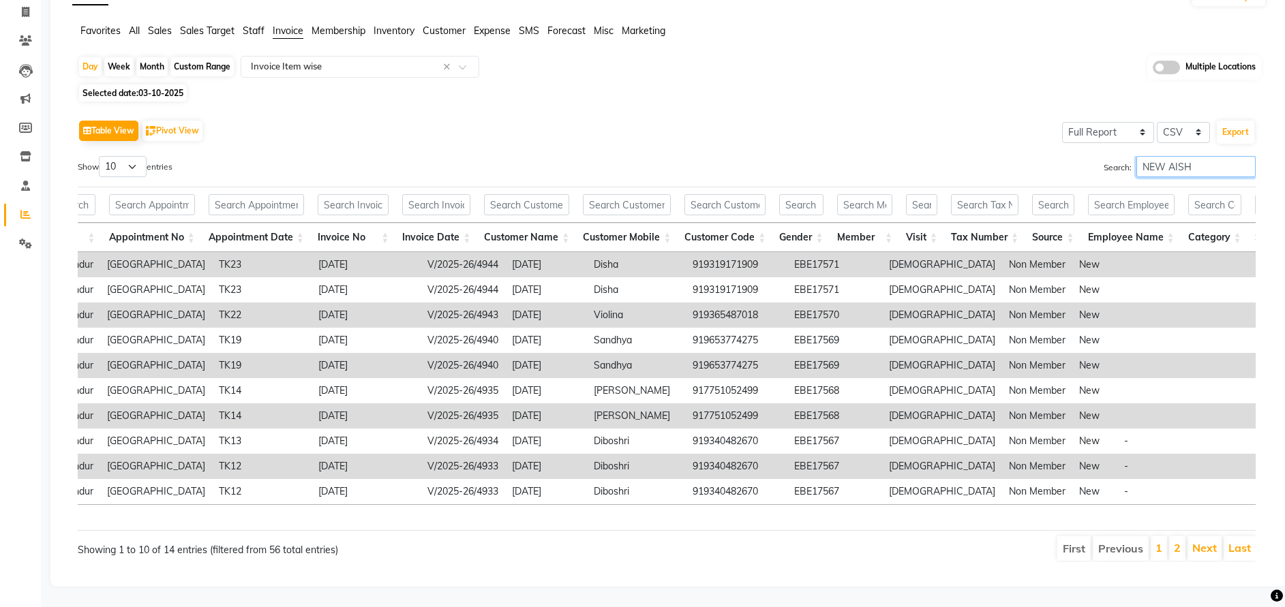
type input "NEW AISH"
click at [672, 223] on th "Customer Mobile" at bounding box center [627, 237] width 102 height 29
click at [132, 156] on select "10 25 50 100" at bounding box center [123, 166] width 48 height 21
select select "25"
click at [101, 156] on select "10 25 50 100" at bounding box center [123, 166] width 48 height 21
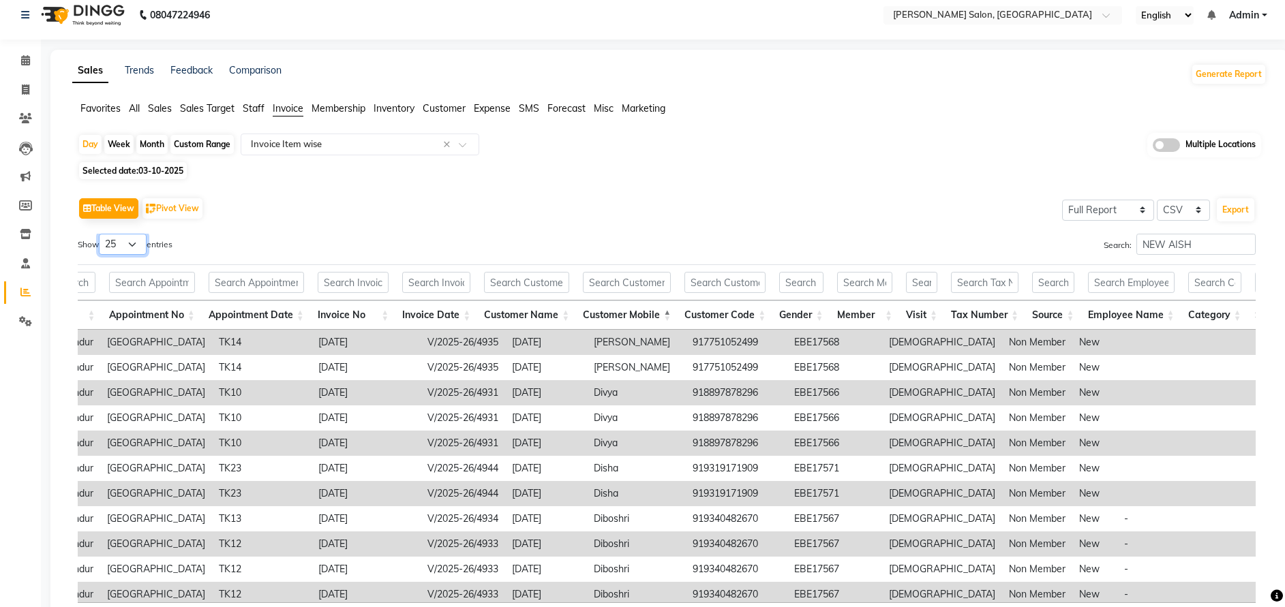
scroll to position [0, 0]
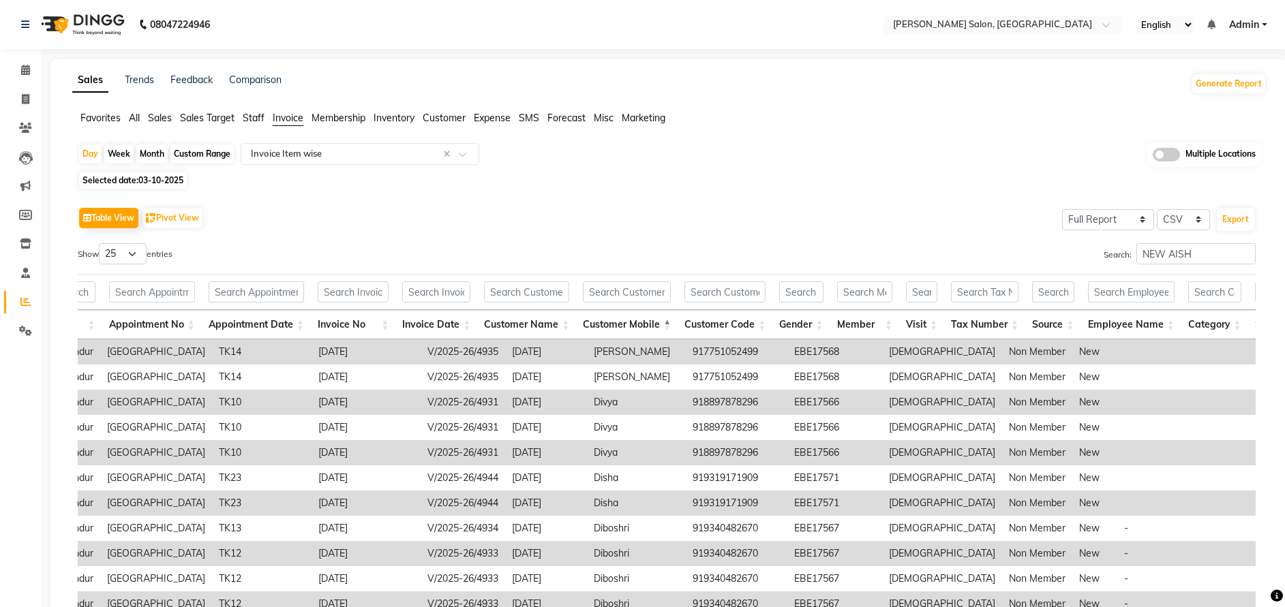
click at [644, 258] on div "Show 10 25 50 100 entries" at bounding box center [367, 256] width 579 height 27
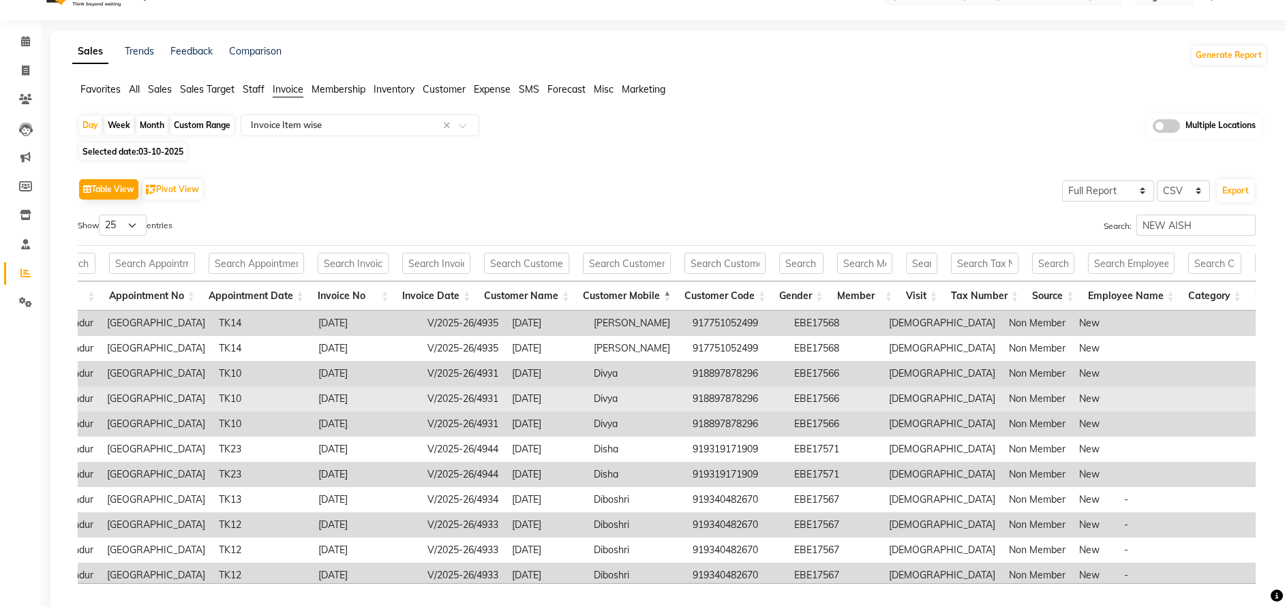
scroll to position [27, 0]
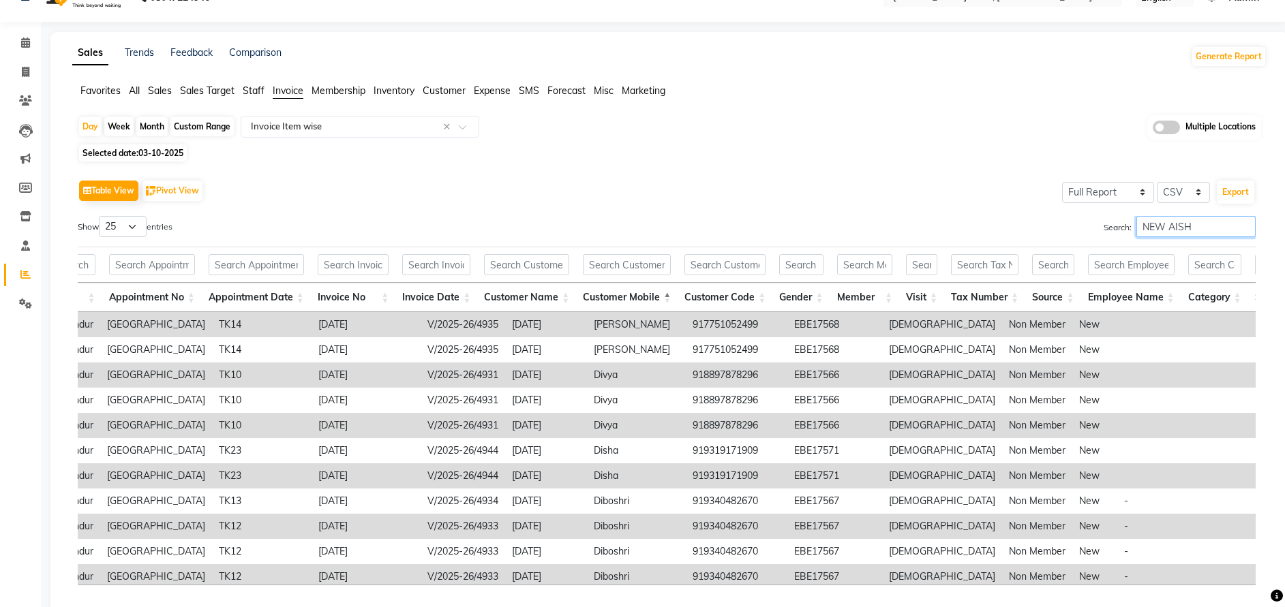
click at [1172, 232] on input "NEW AISH" at bounding box center [1195, 226] width 119 height 21
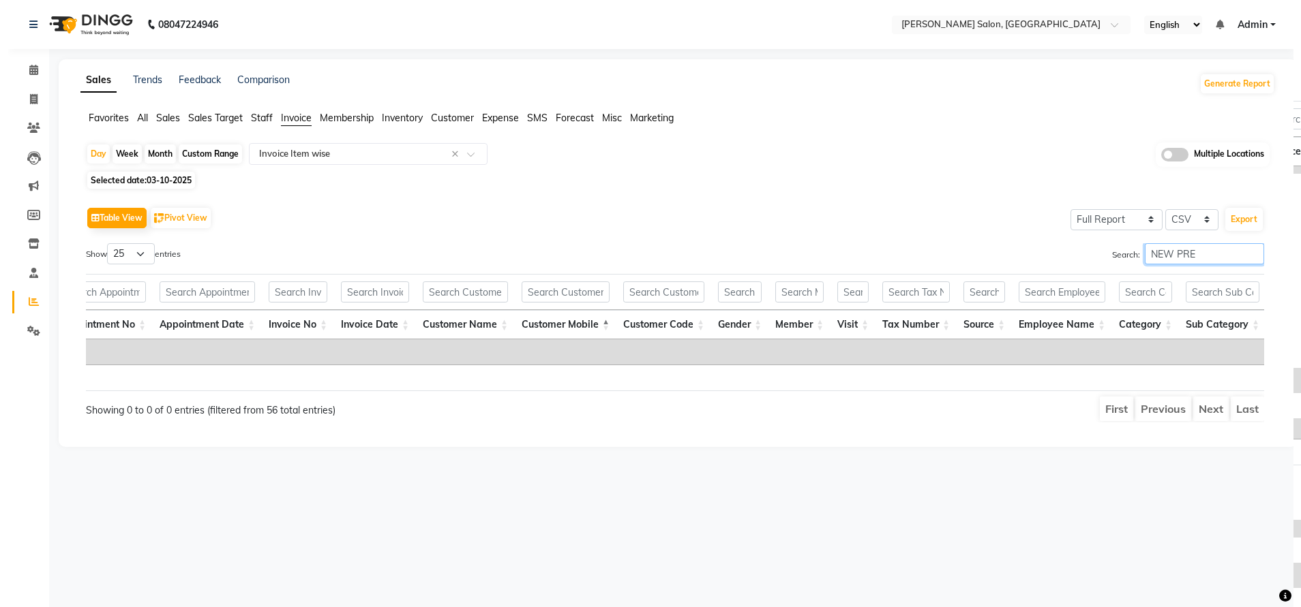
scroll to position [0, 0]
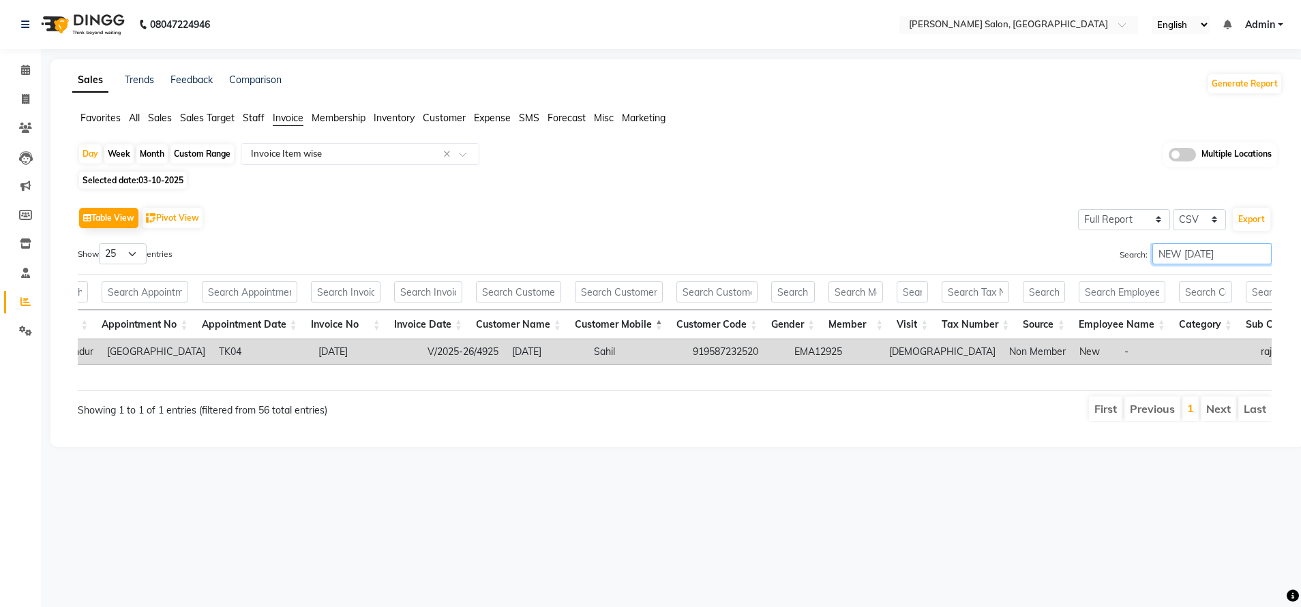
type input "NEW [DATE]"
